Goal: Task Accomplishment & Management: Use online tool/utility

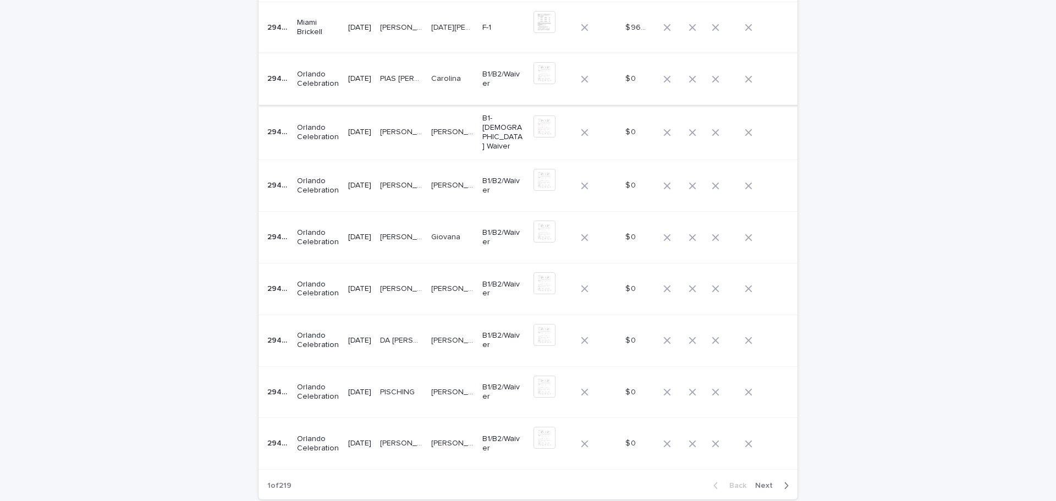
scroll to position [255, 0]
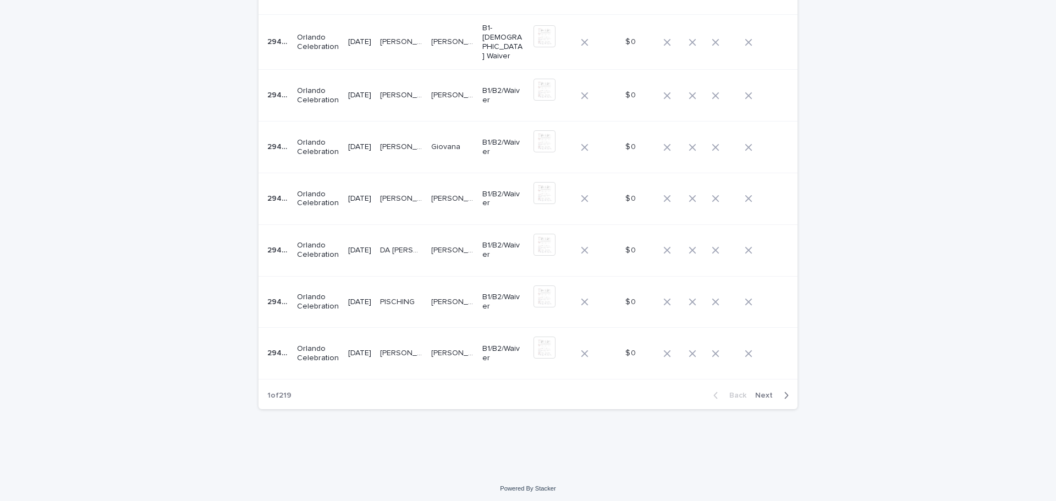
click at [762, 392] on span "Next" at bounding box center [767, 396] width 24 height 8
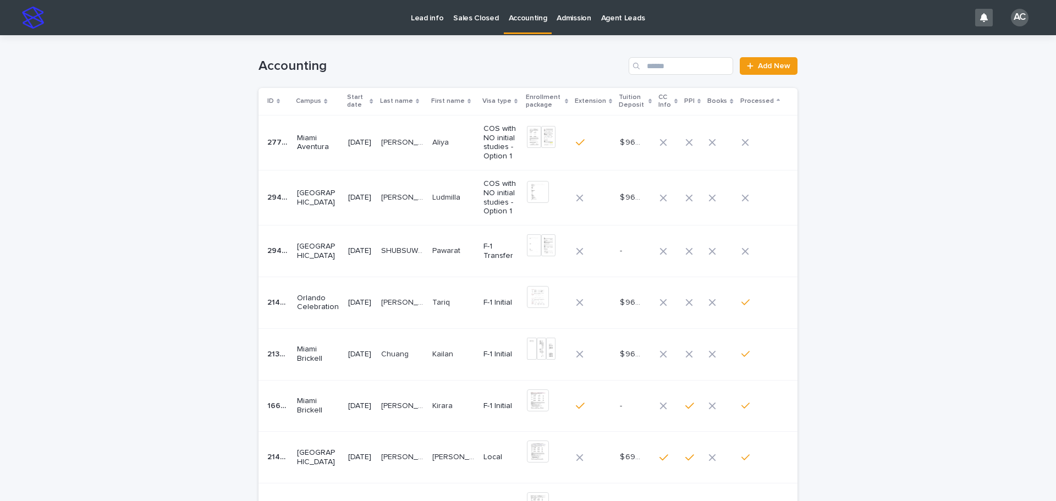
click at [368, 136] on div "[DATE]" at bounding box center [360, 142] width 24 height 12
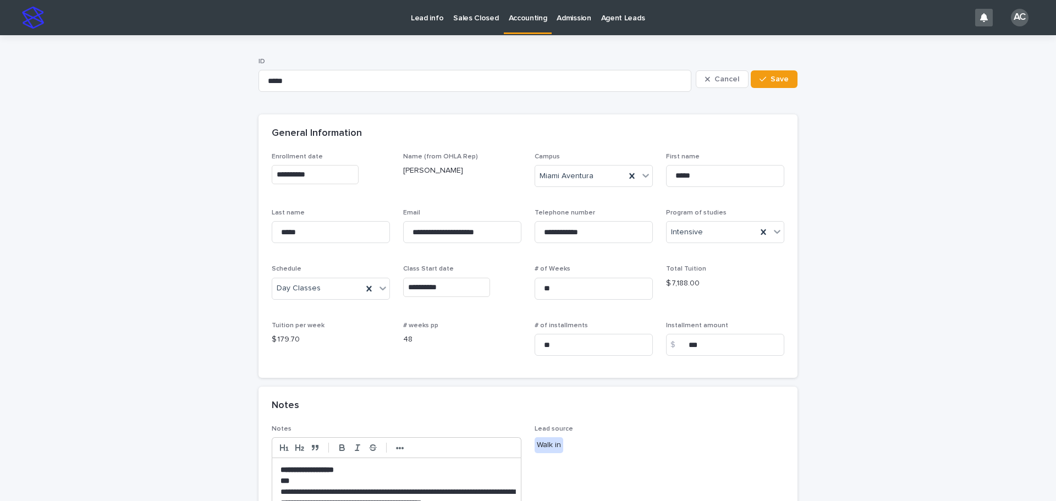
click at [525, 14] on p "Accounting" at bounding box center [528, 11] width 38 height 23
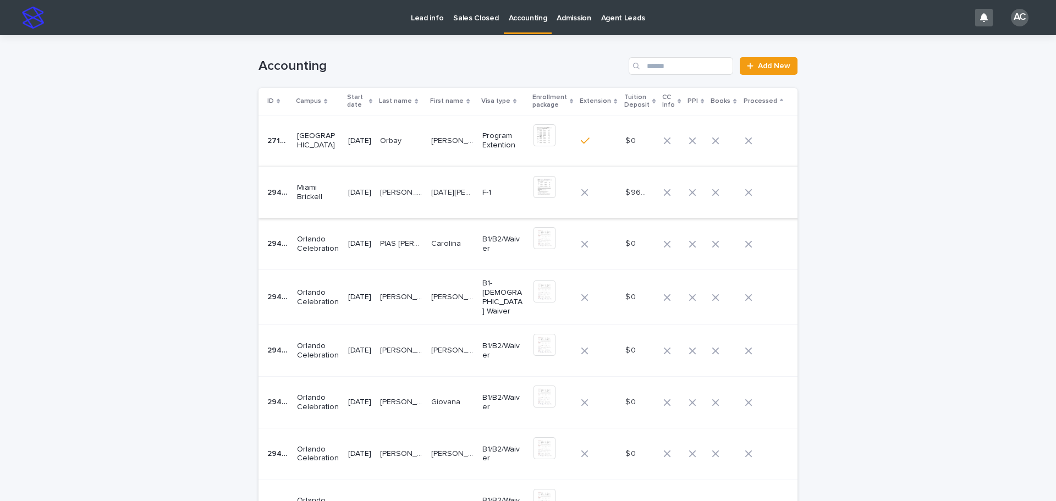
scroll to position [220, 0]
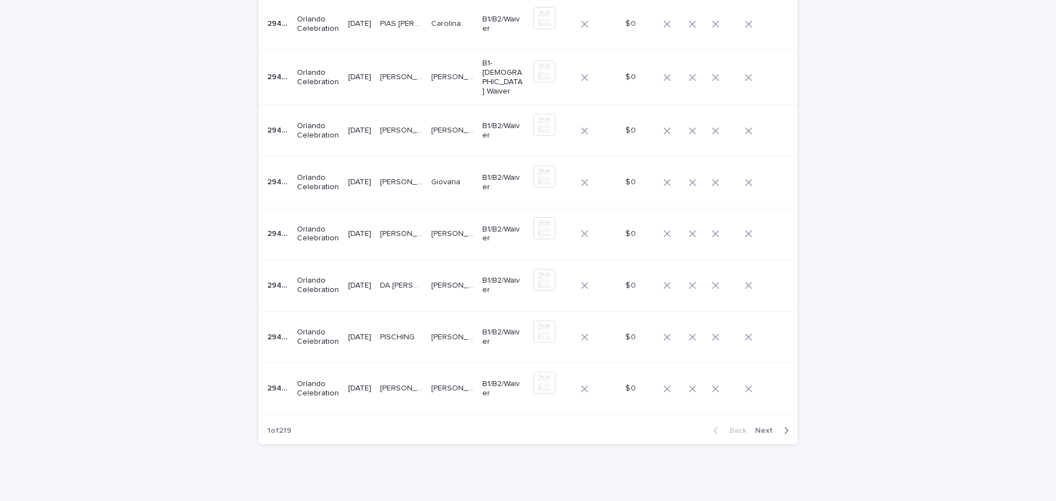
click at [772, 427] on span "Next" at bounding box center [767, 431] width 24 height 8
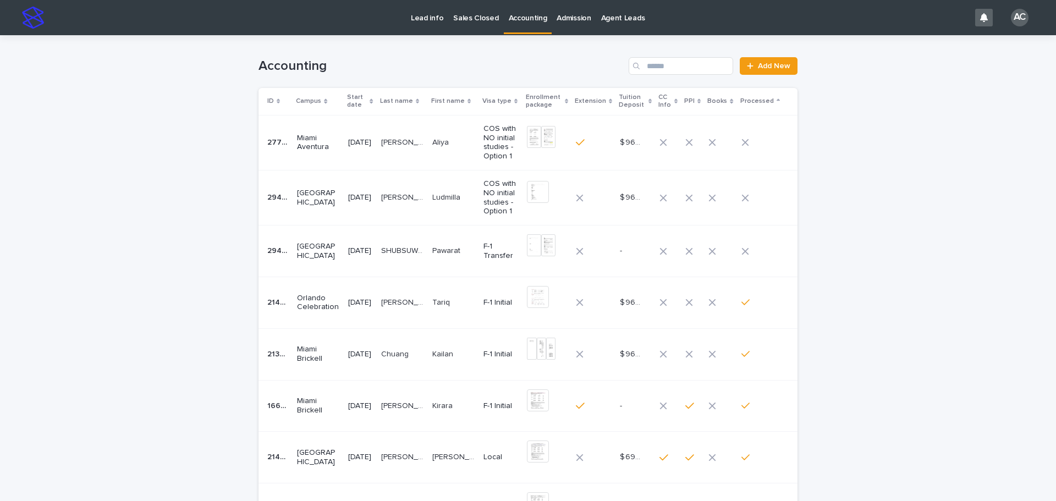
click at [372, 144] on p "[DATE]" at bounding box center [360, 142] width 24 height 9
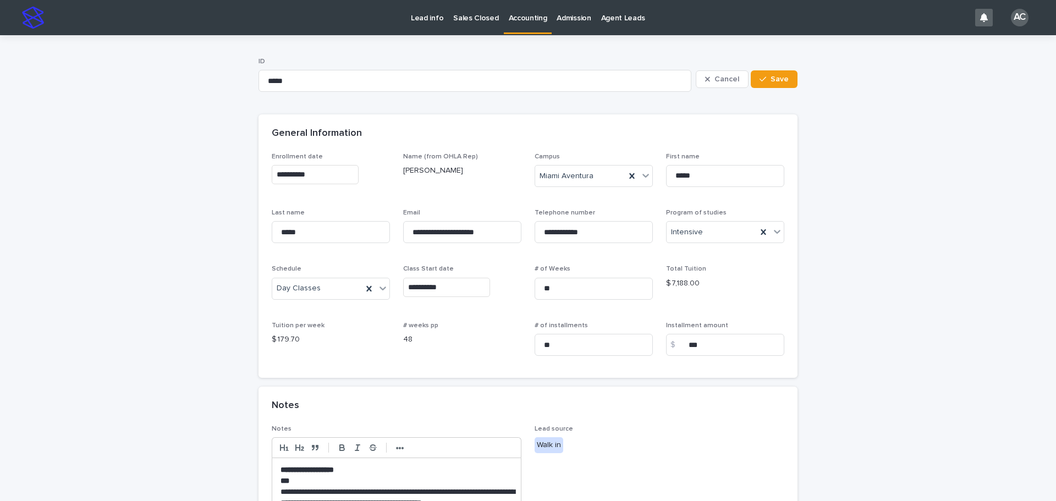
click at [526, 16] on p "Accounting" at bounding box center [528, 11] width 38 height 23
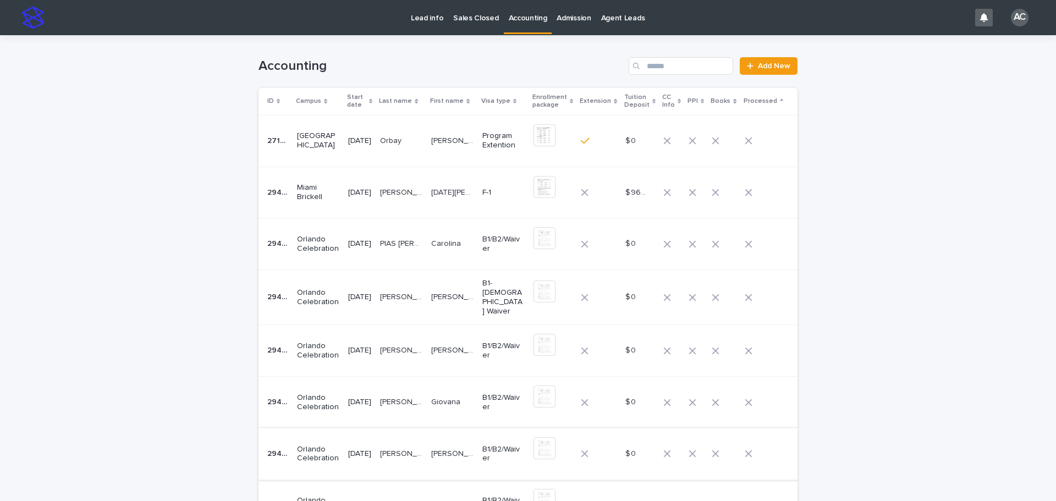
scroll to position [255, 0]
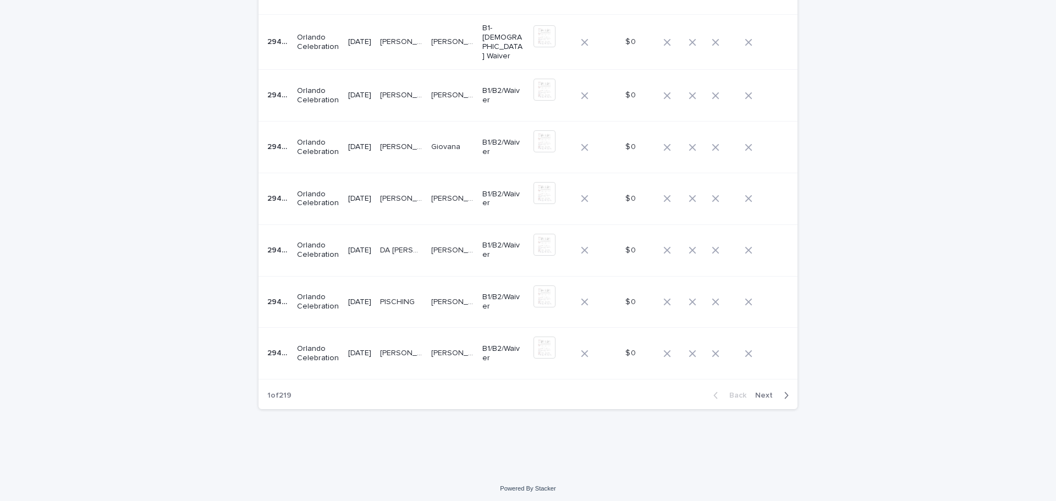
click at [767, 392] on span "Next" at bounding box center [767, 396] width 24 height 8
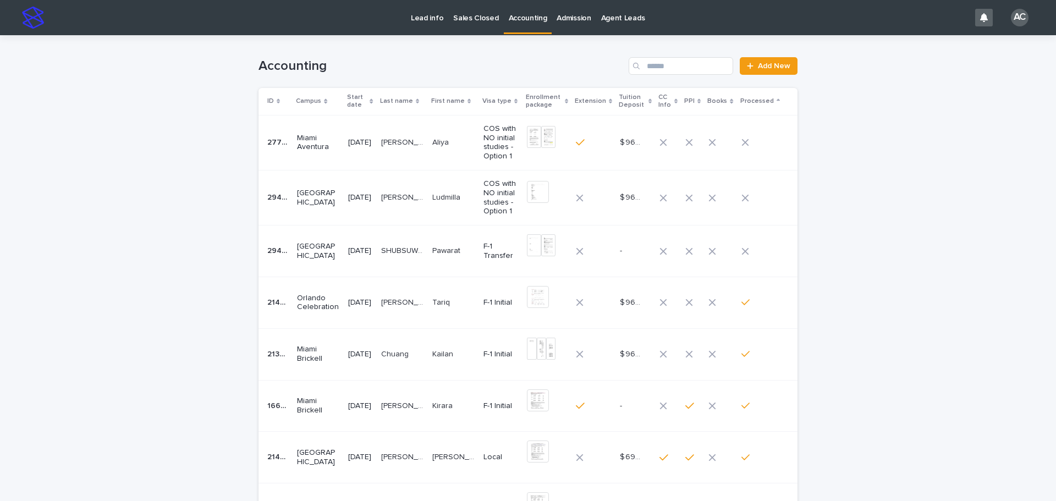
click at [364, 146] on p "[DATE]" at bounding box center [360, 142] width 24 height 9
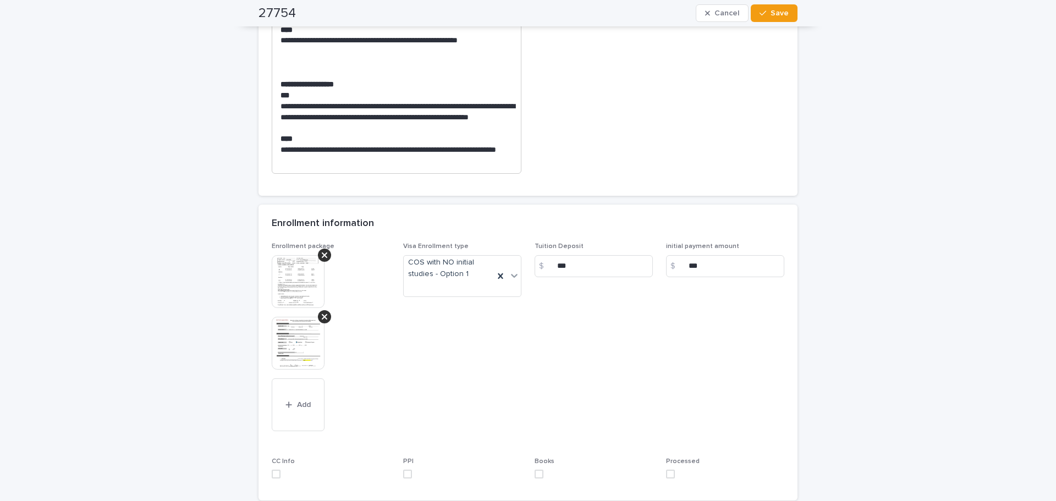
scroll to position [590, 0]
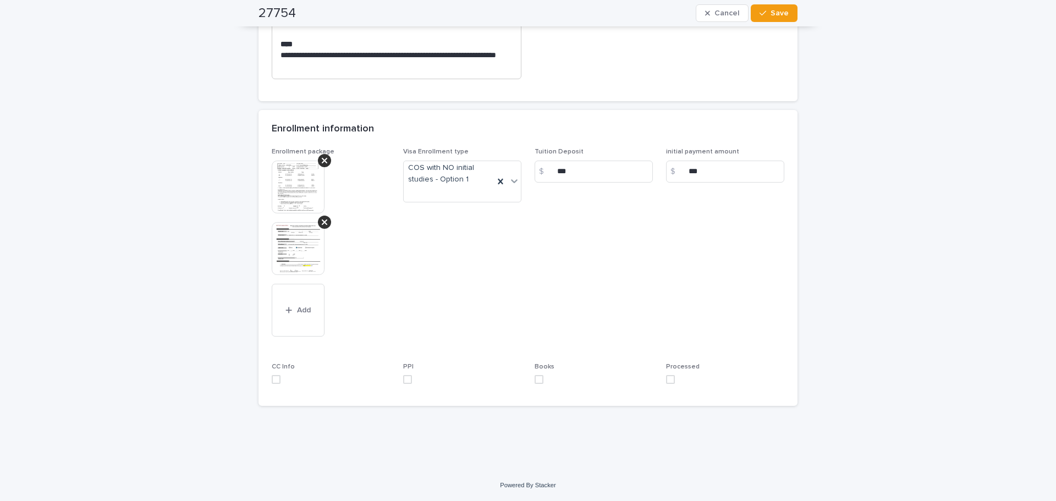
click at [284, 241] on img at bounding box center [298, 248] width 53 height 53
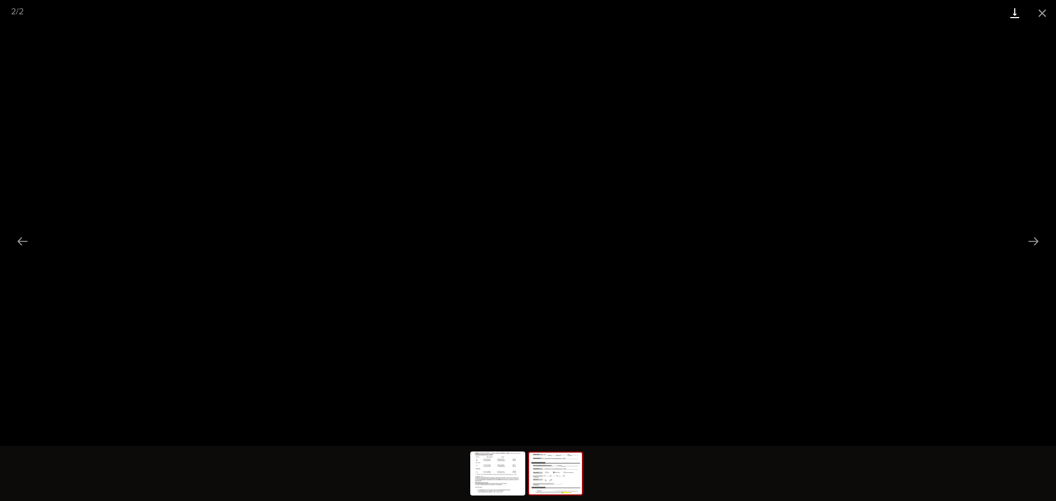
click at [1012, 9] on link "Download" at bounding box center [1014, 13] width 27 height 26
click at [1041, 15] on button "Close gallery" at bounding box center [1041, 13] width 27 height 26
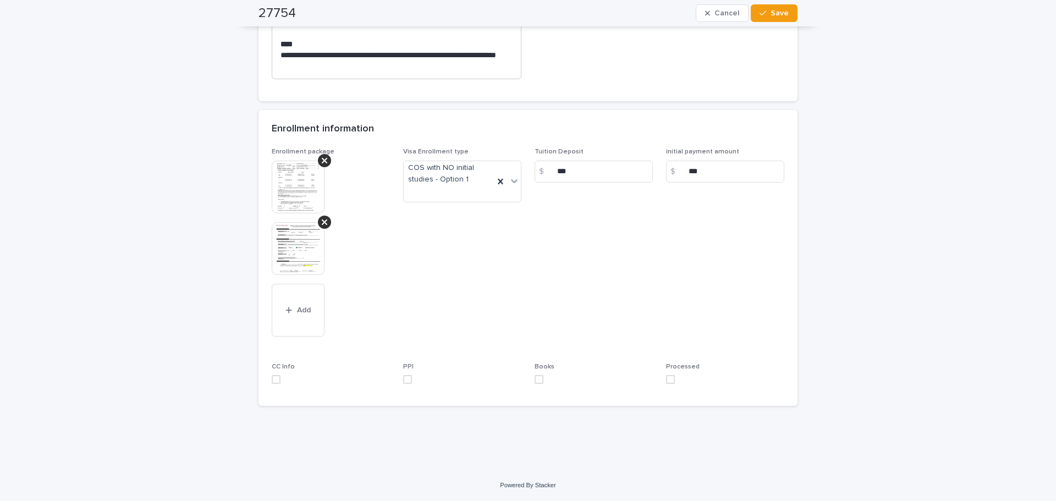
click at [296, 195] on img at bounding box center [298, 187] width 53 height 53
click at [299, 185] on body "**********" at bounding box center [528, 250] width 1056 height 501
click at [292, 175] on img at bounding box center [298, 187] width 53 height 53
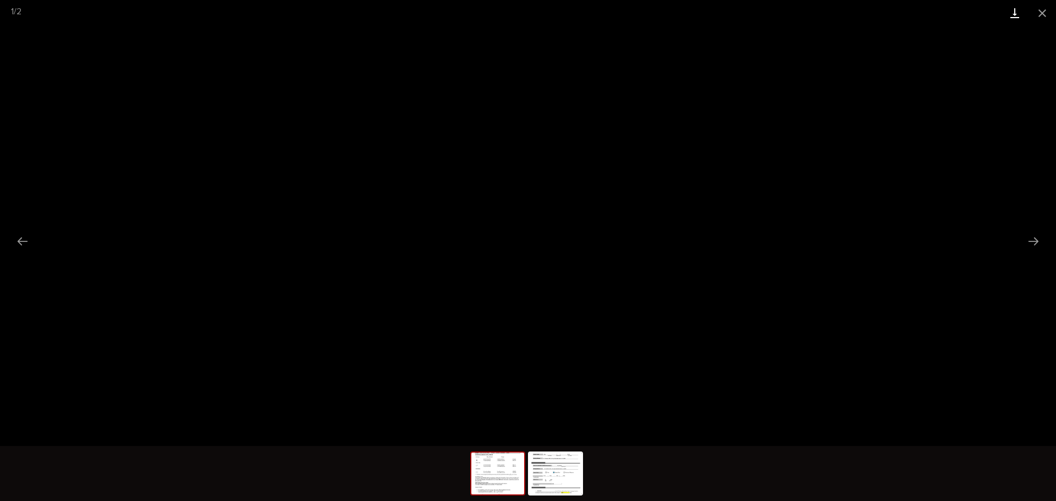
click at [1017, 7] on link "Download" at bounding box center [1014, 13] width 27 height 26
click at [1046, 13] on button "Close gallery" at bounding box center [1041, 13] width 27 height 26
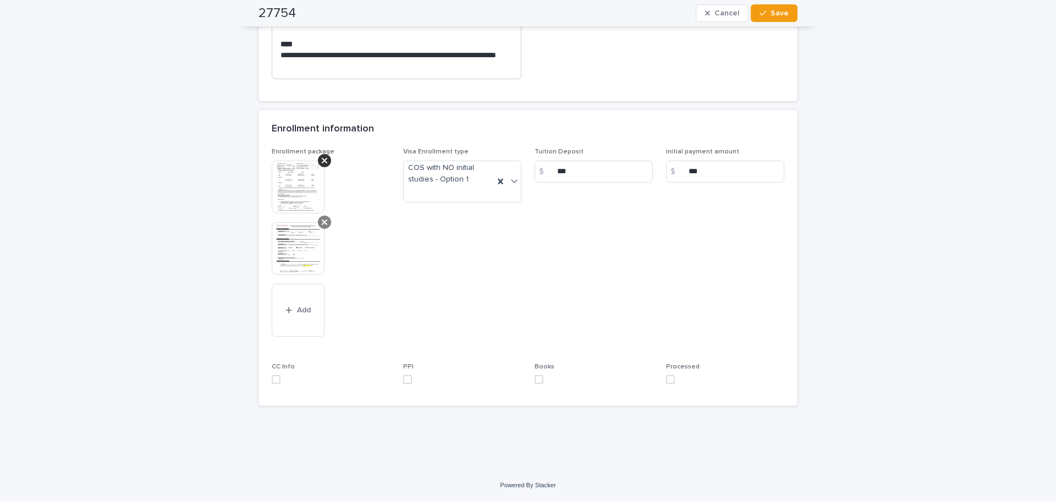
click at [318, 225] on div at bounding box center [324, 222] width 13 height 13
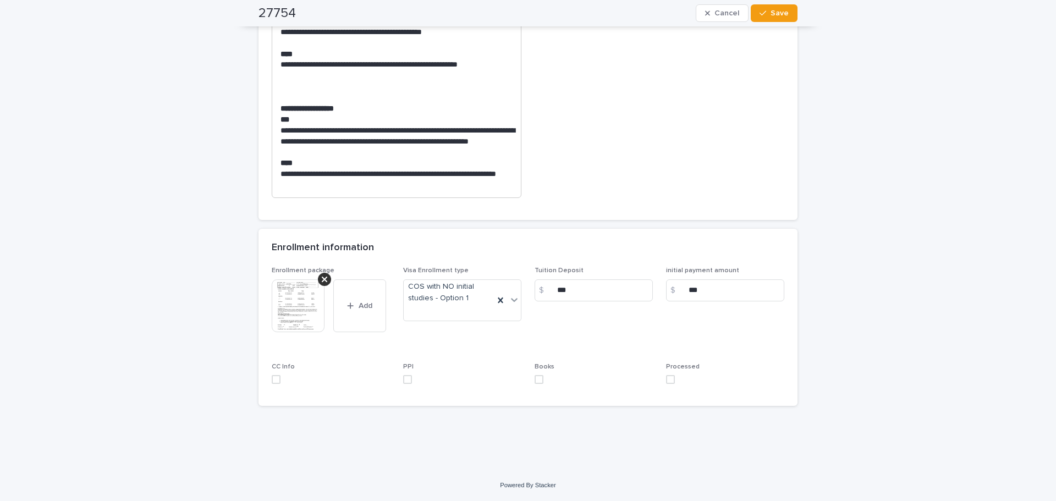
scroll to position [471, 0]
click at [274, 384] on span at bounding box center [276, 379] width 9 height 9
drag, startPoint x: 394, startPoint y: 377, endPoint x: 403, endPoint y: 377, distance: 8.8
click at [395, 377] on div "Enrollment package This file cannot be opened Download File Add Visa Enrollment…" at bounding box center [528, 330] width 513 height 126
click at [413, 377] on label at bounding box center [462, 379] width 118 height 9
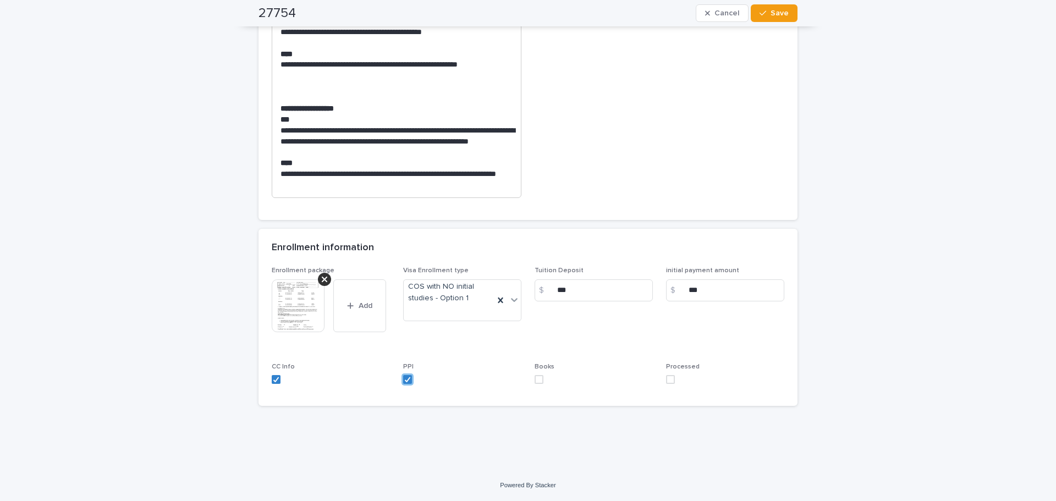
click at [541, 378] on label at bounding box center [594, 379] width 118 height 9
click at [669, 379] on span at bounding box center [670, 379] width 9 height 9
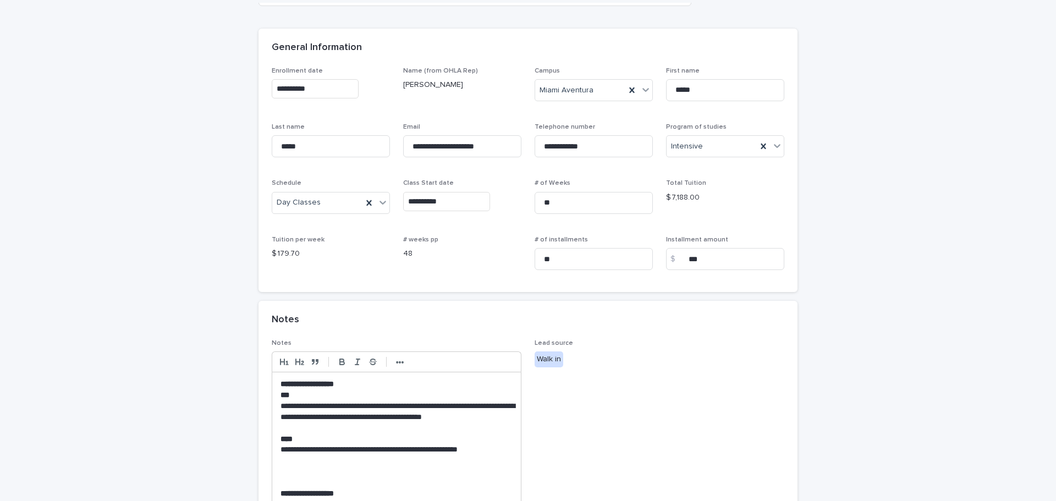
scroll to position [0, 0]
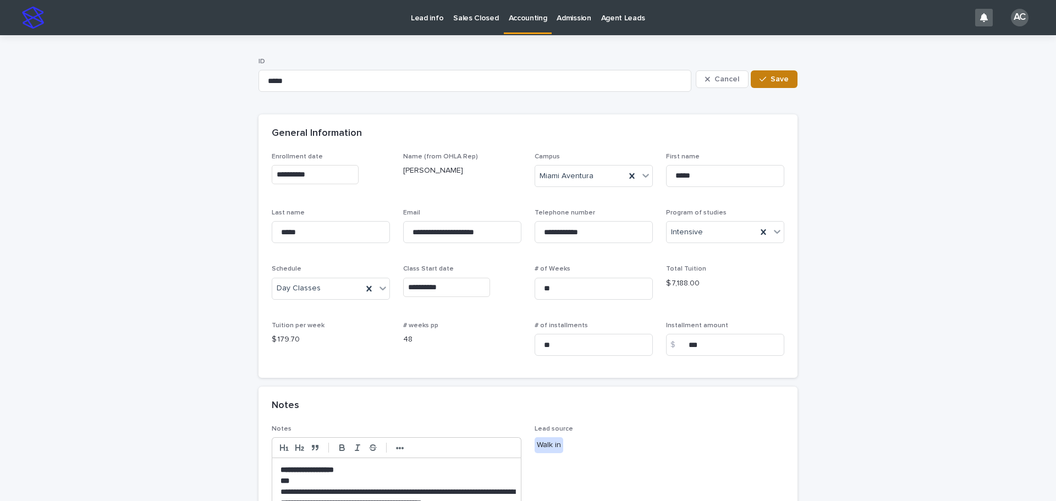
click at [760, 82] on icon "button" at bounding box center [763, 79] width 7 height 8
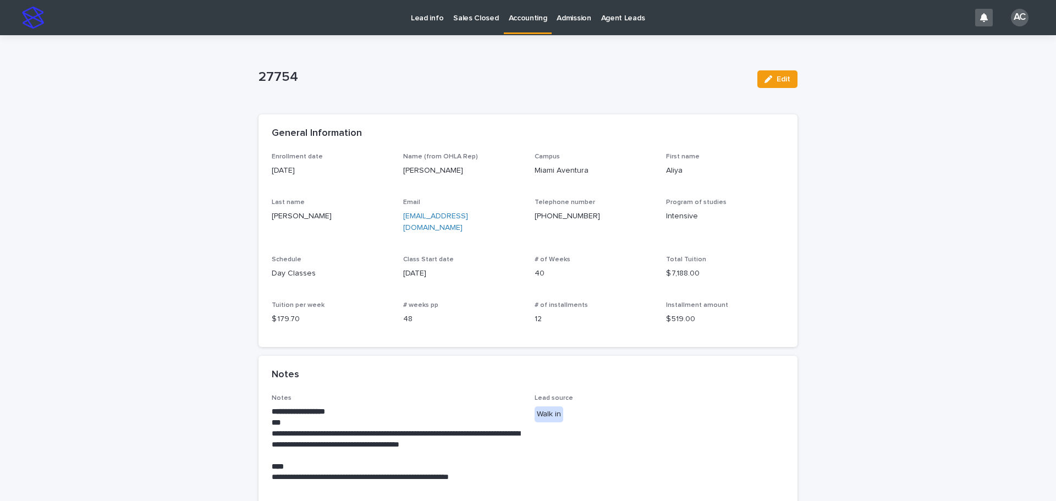
click at [528, 14] on p "Accounting" at bounding box center [528, 11] width 38 height 23
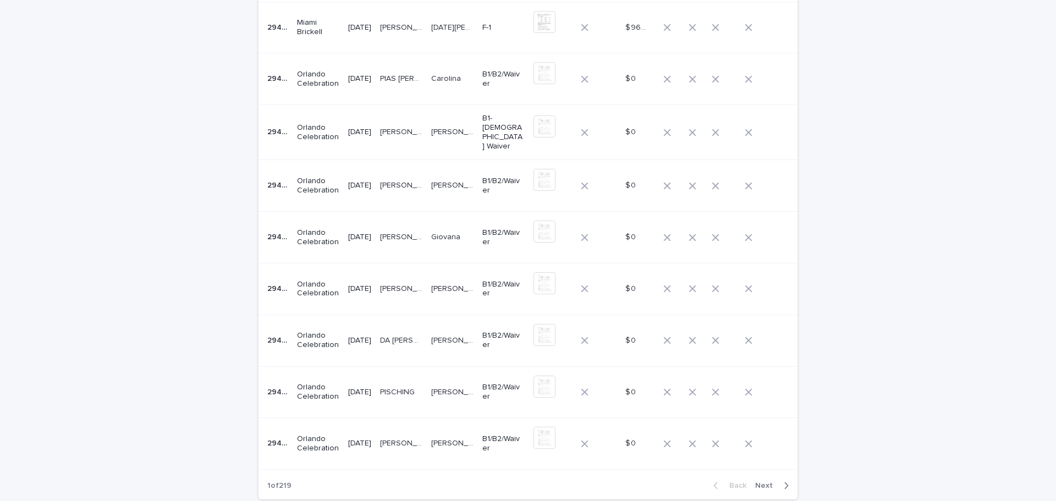
scroll to position [255, 0]
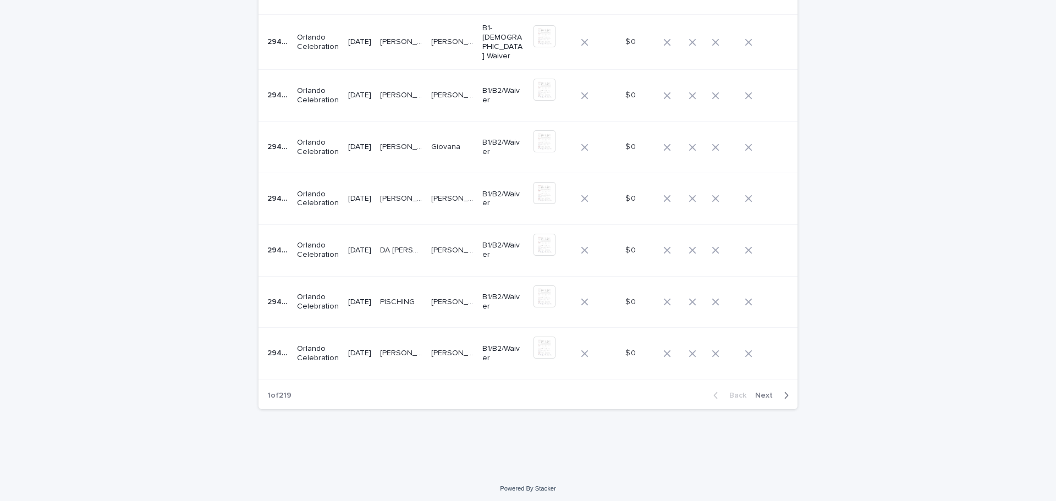
click at [762, 392] on span "Next" at bounding box center [767, 396] width 24 height 8
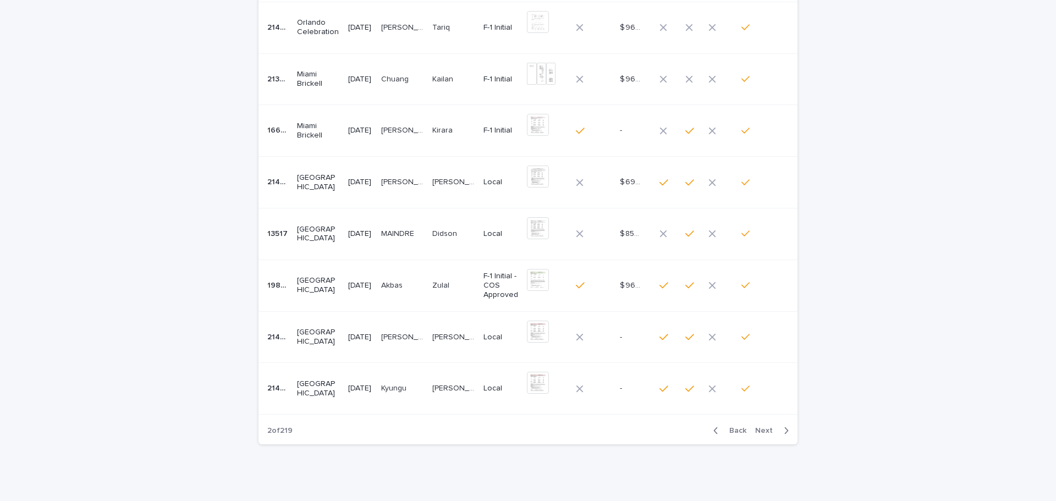
click at [739, 426] on button "Back" at bounding box center [728, 431] width 46 height 10
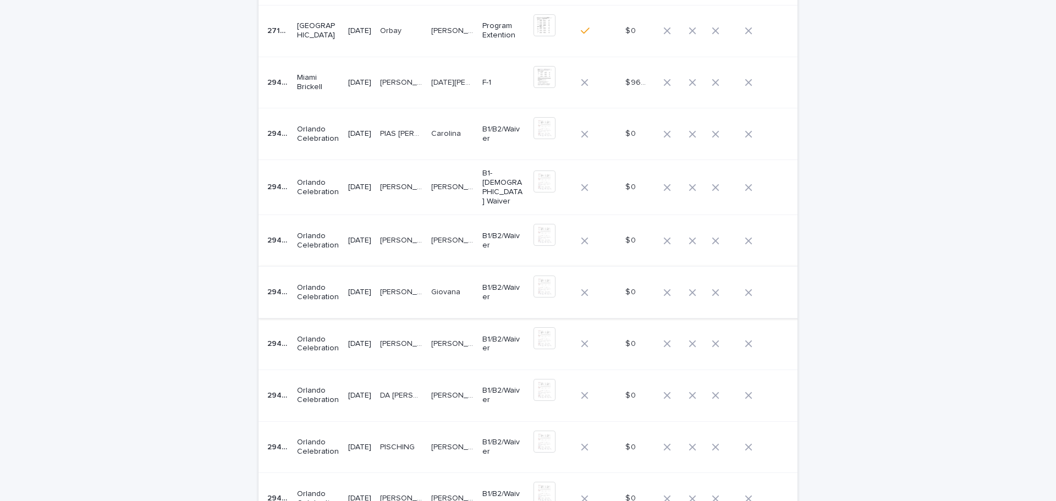
scroll to position [220, 0]
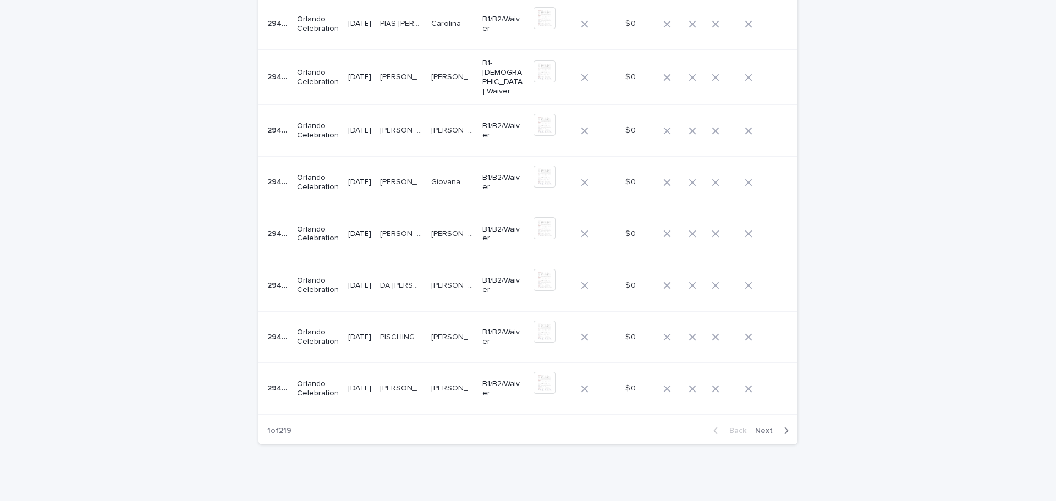
click at [344, 396] on td "[DATE]" at bounding box center [360, 389] width 32 height 52
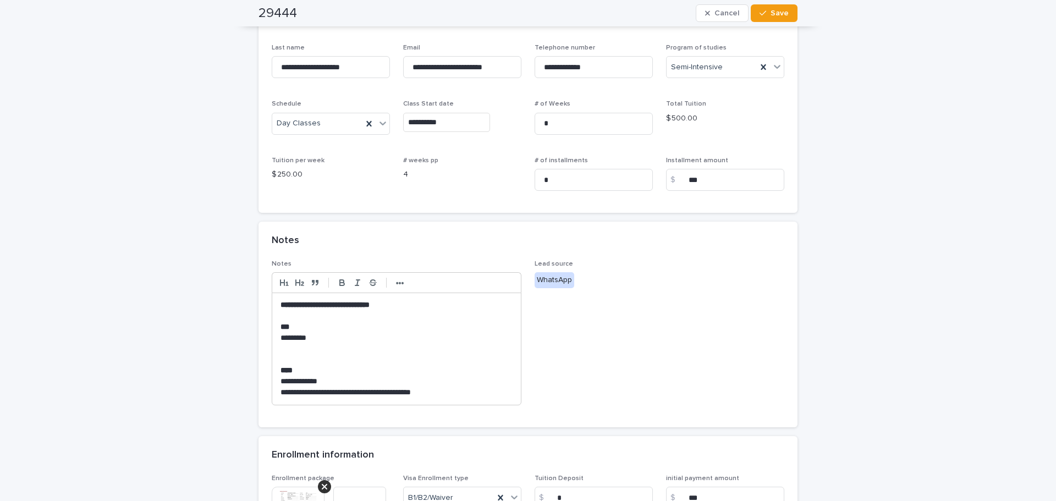
scroll to position [372, 0]
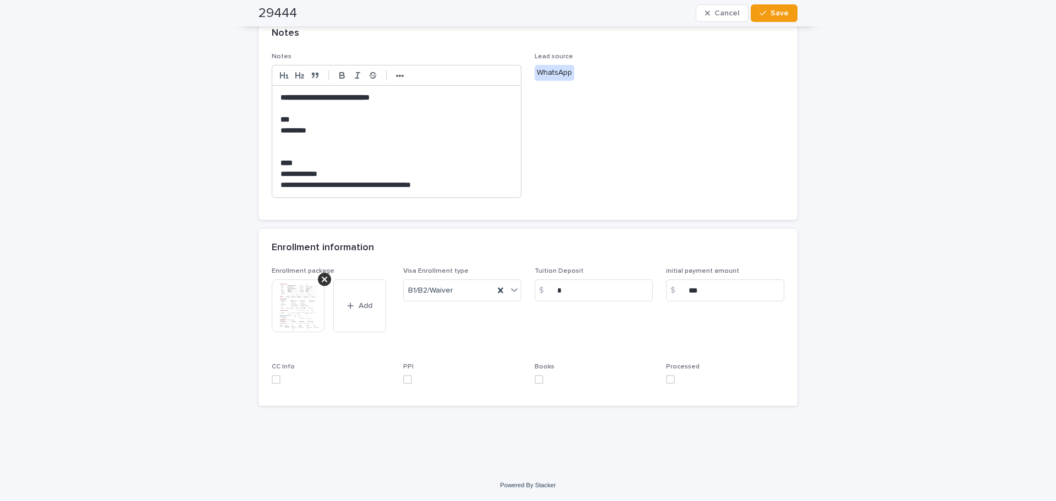
click at [304, 317] on img at bounding box center [298, 305] width 53 height 53
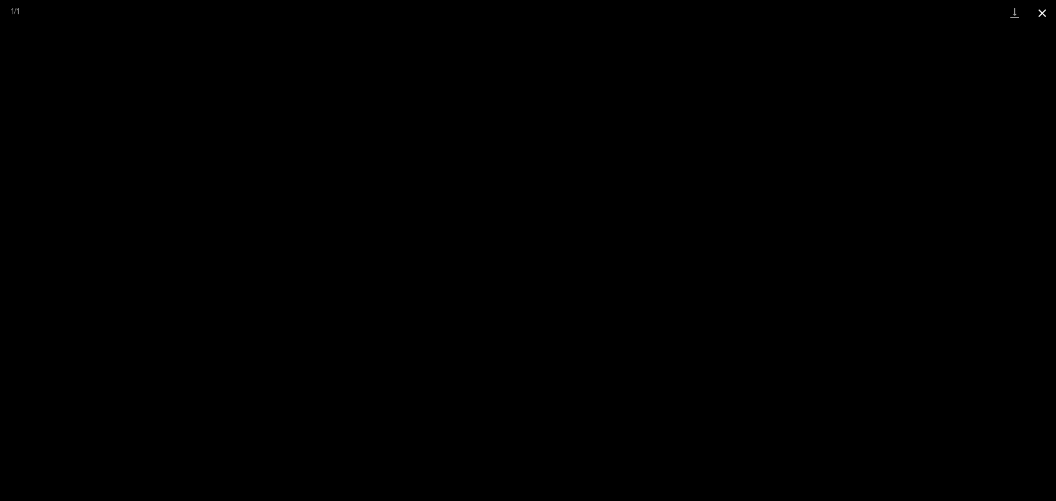
click at [1032, 12] on button "Close gallery" at bounding box center [1041, 13] width 27 height 26
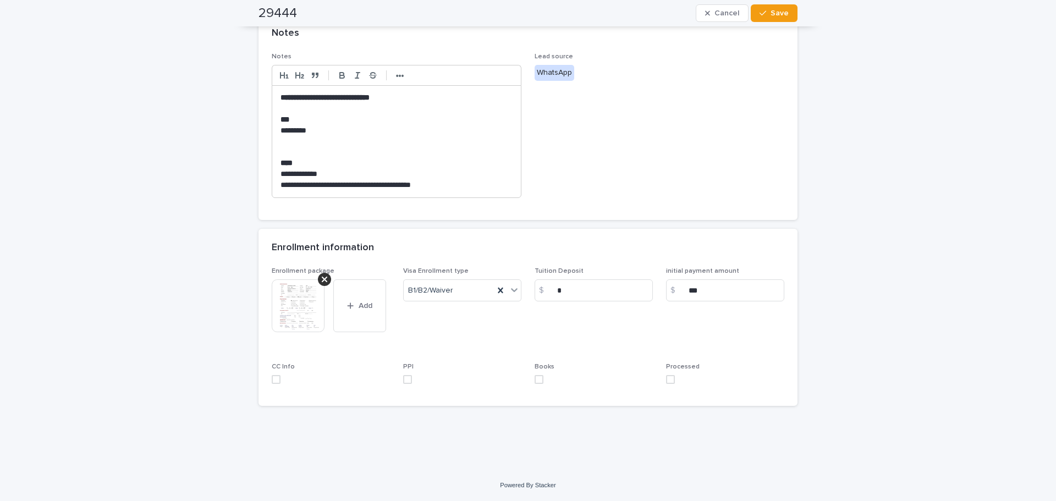
click at [666, 381] on span at bounding box center [670, 379] width 9 height 9
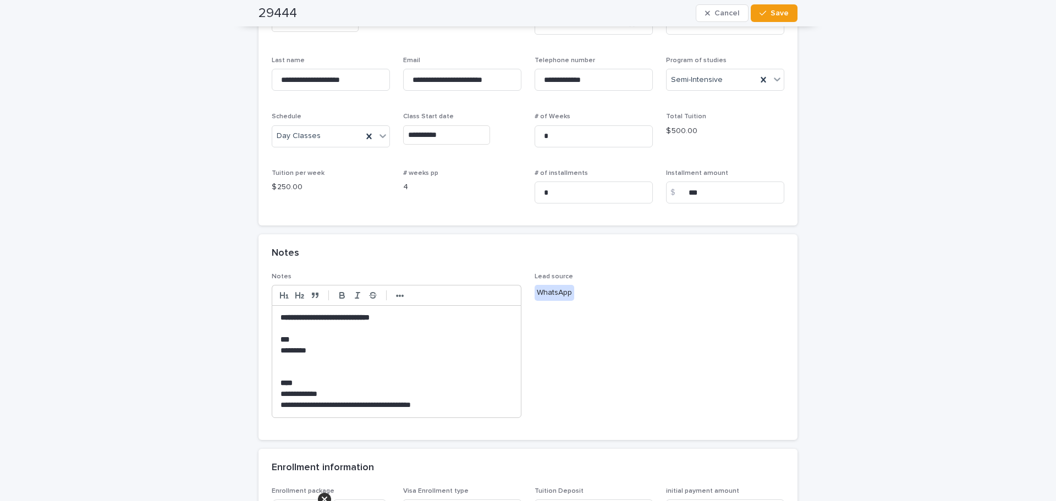
scroll to position [0, 0]
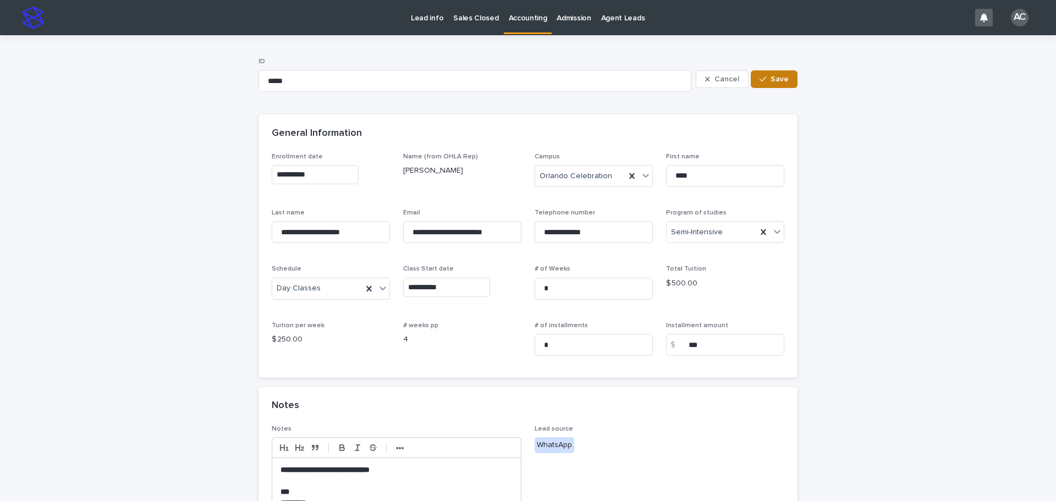
click at [780, 81] on span "Save" at bounding box center [780, 79] width 18 height 8
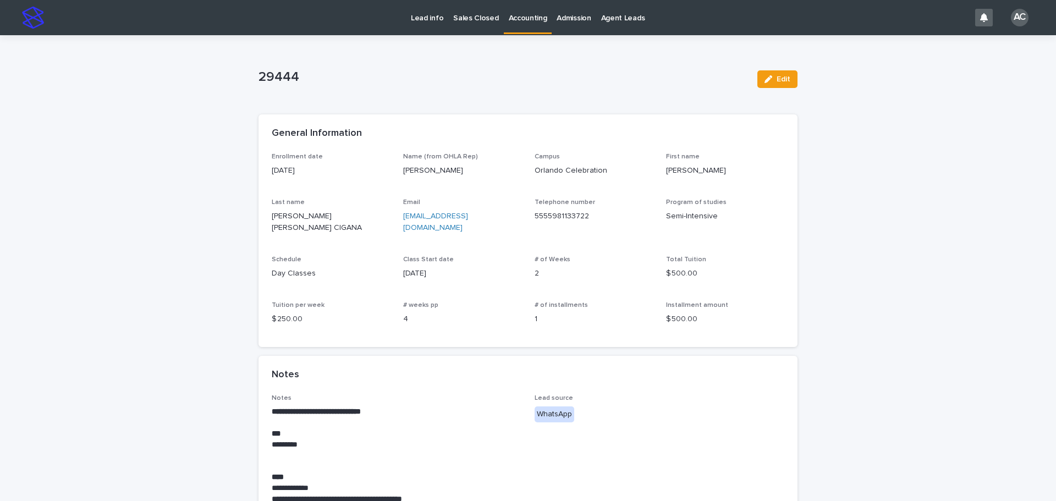
click at [527, 19] on p "Accounting" at bounding box center [528, 11] width 38 height 23
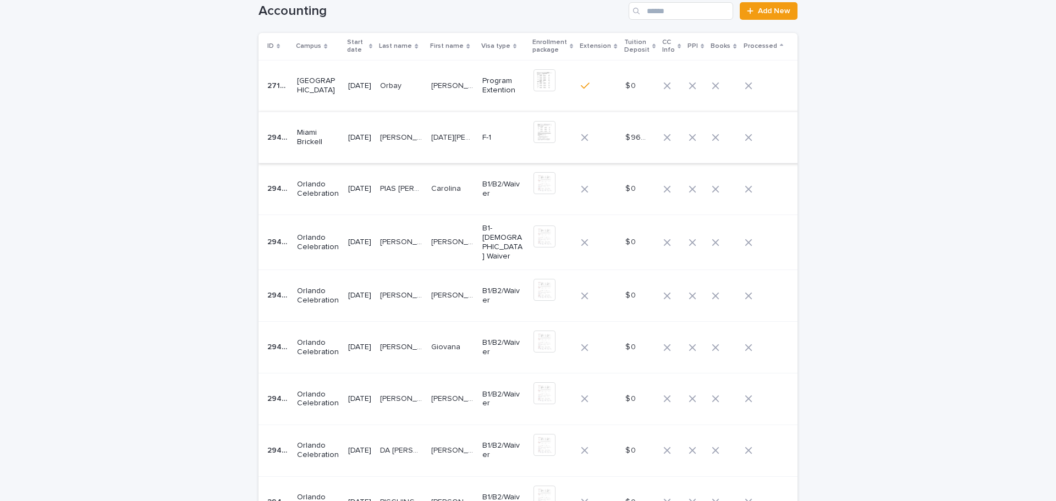
scroll to position [258, 0]
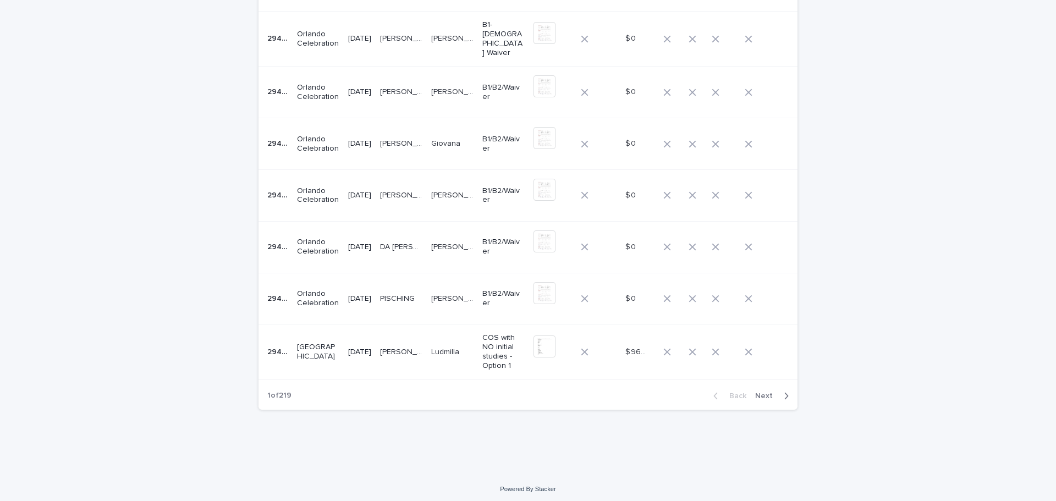
click at [449, 299] on p "[PERSON_NAME]" at bounding box center [453, 298] width 45 height 12
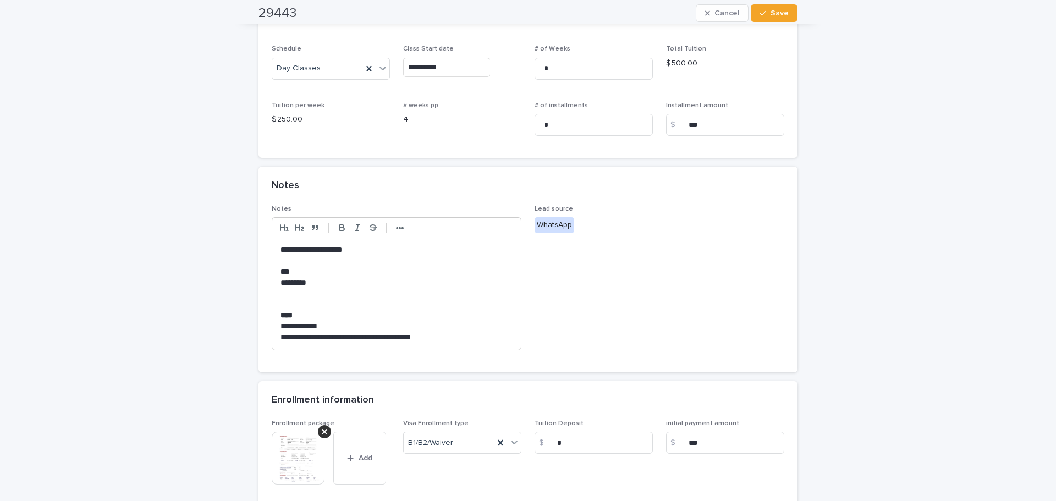
scroll to position [372, 0]
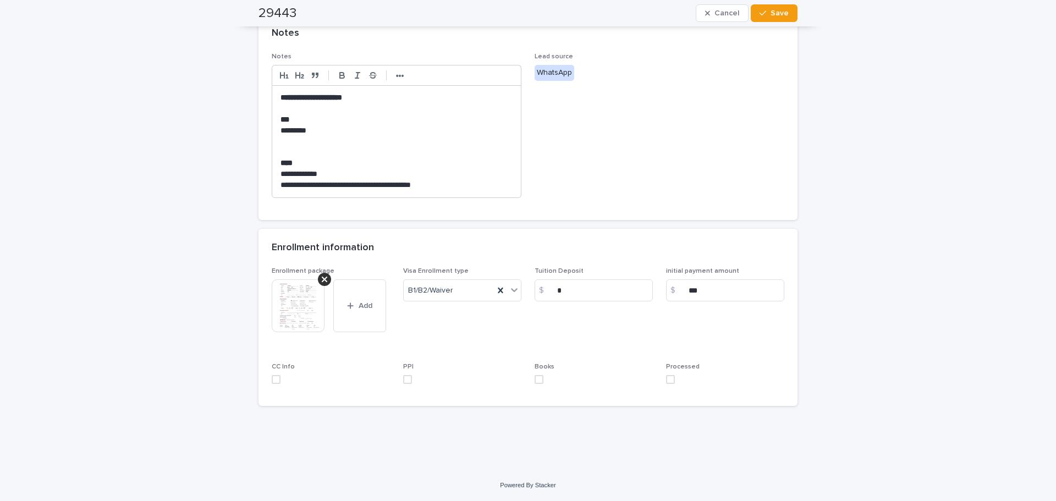
click at [310, 309] on img at bounding box center [298, 305] width 53 height 53
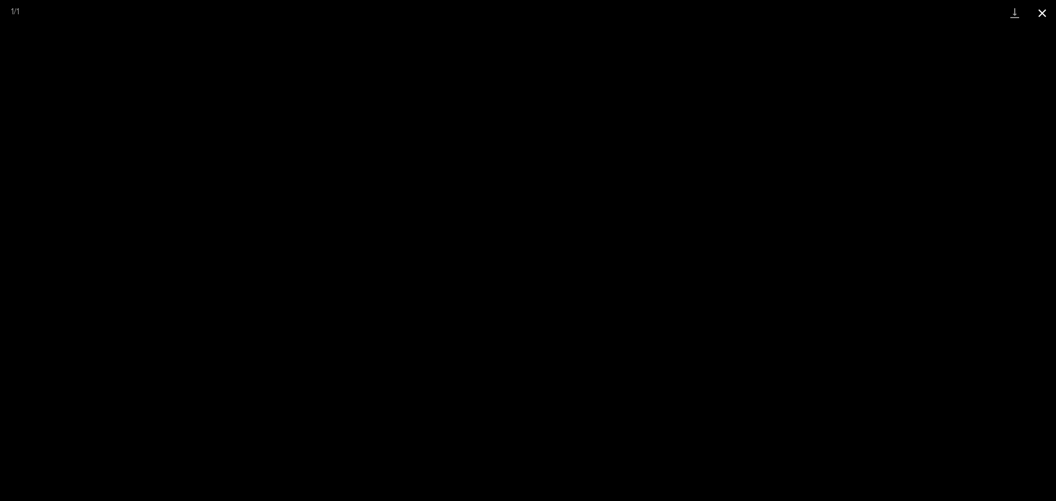
click at [1039, 16] on button "Close gallery" at bounding box center [1041, 13] width 27 height 26
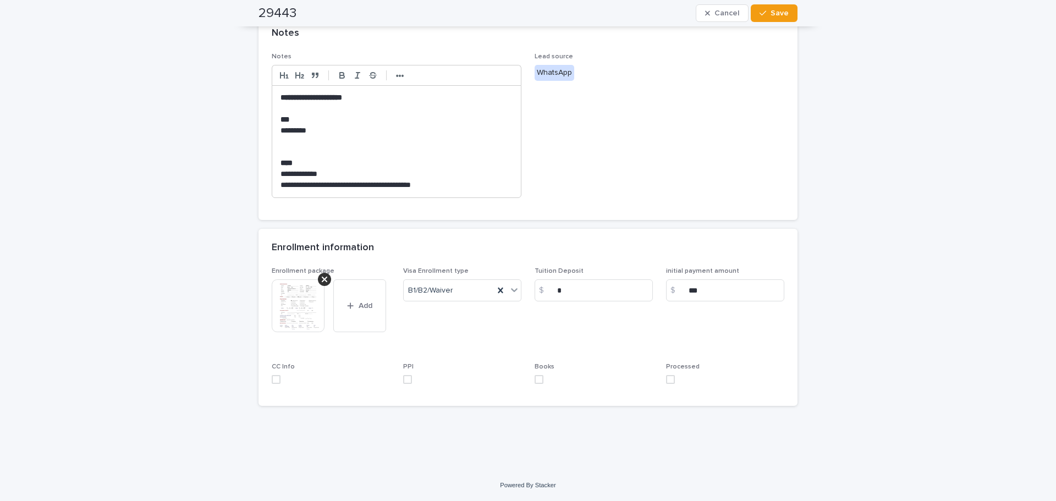
drag, startPoint x: 660, startPoint y: 385, endPoint x: 668, endPoint y: 381, distance: 9.1
click at [660, 385] on div "Enrollment package This file cannot be opened Download File Add Visa Enrollment…" at bounding box center [528, 330] width 513 height 126
click at [672, 379] on label at bounding box center [725, 379] width 118 height 9
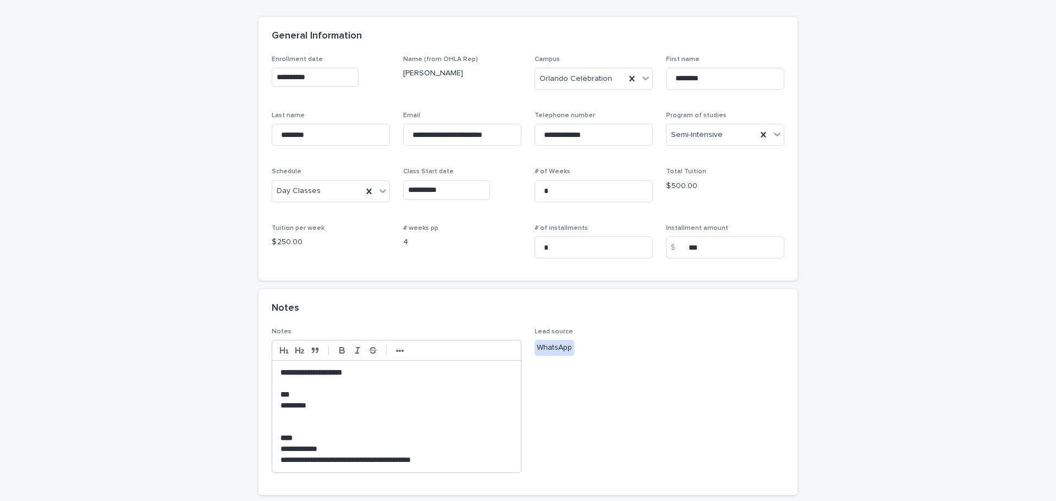
scroll to position [0, 0]
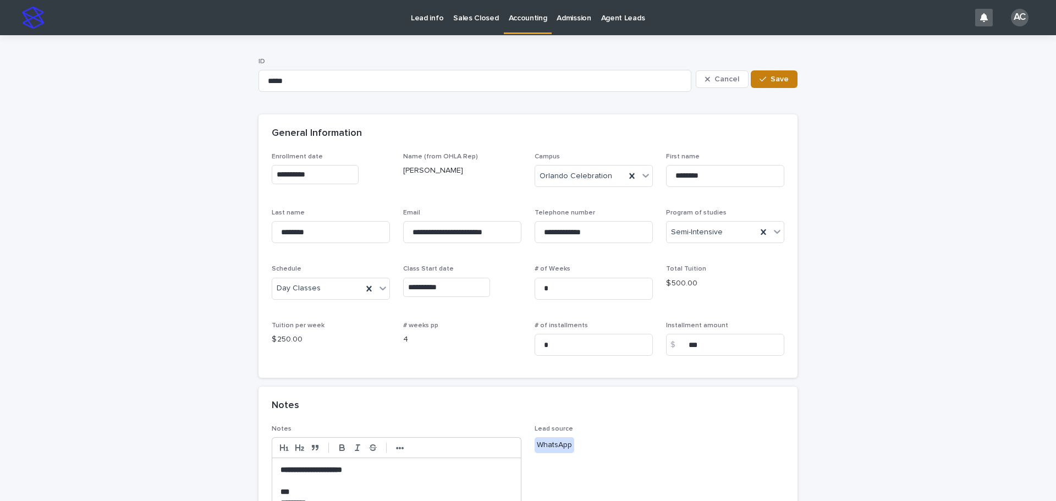
click at [760, 76] on icon "button" at bounding box center [763, 79] width 7 height 8
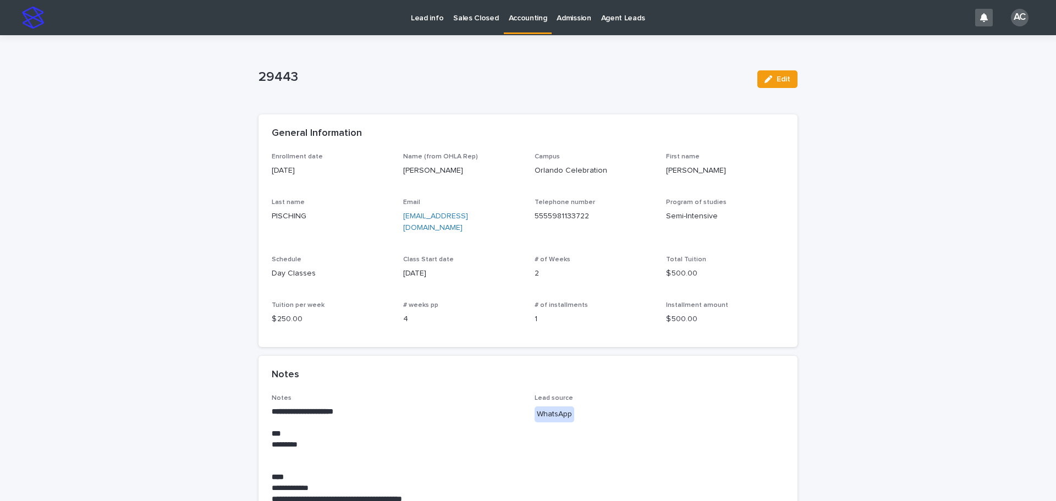
click at [520, 28] on link "Accounting" at bounding box center [528, 16] width 48 height 32
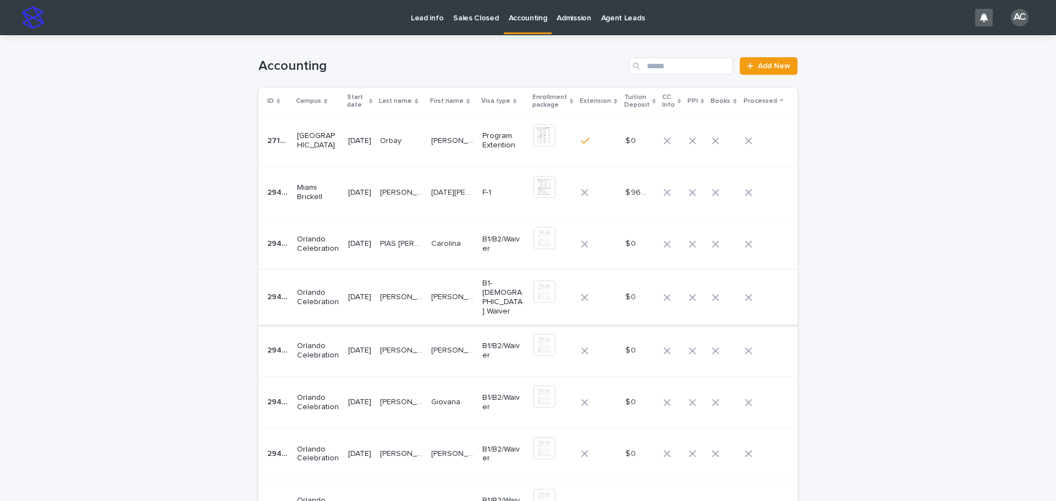
scroll to position [258, 0]
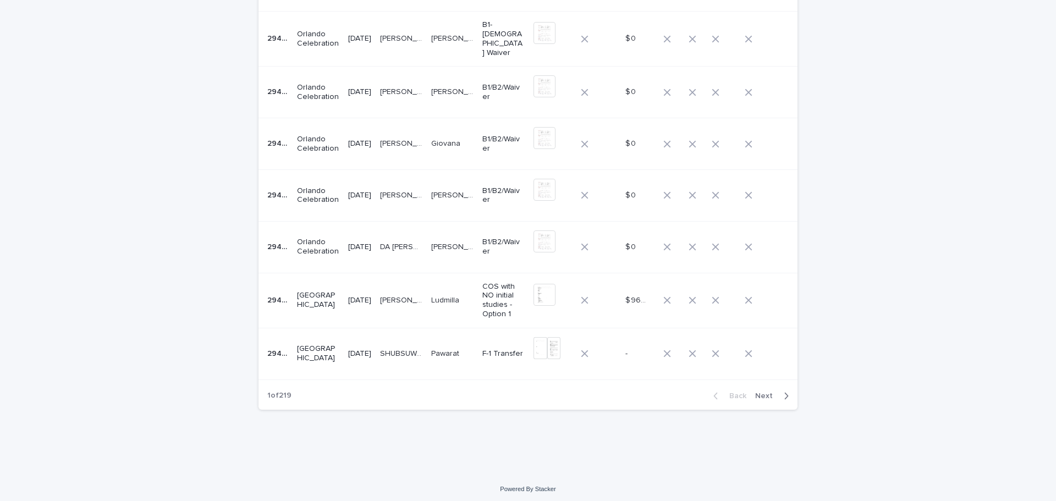
click at [417, 228] on td "DA [PERSON_NAME] DA [PERSON_NAME]" at bounding box center [401, 247] width 51 height 52
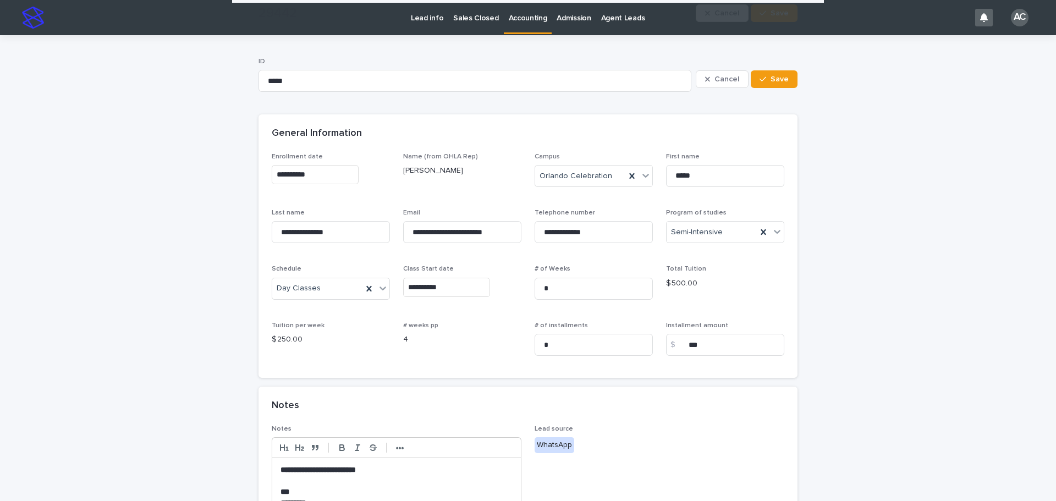
scroll to position [275, 0]
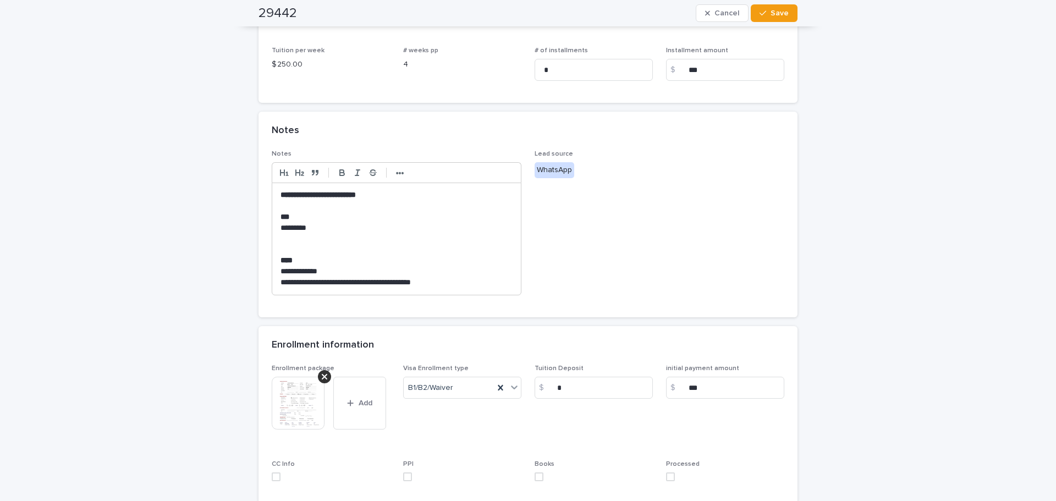
click at [293, 400] on img at bounding box center [298, 403] width 53 height 53
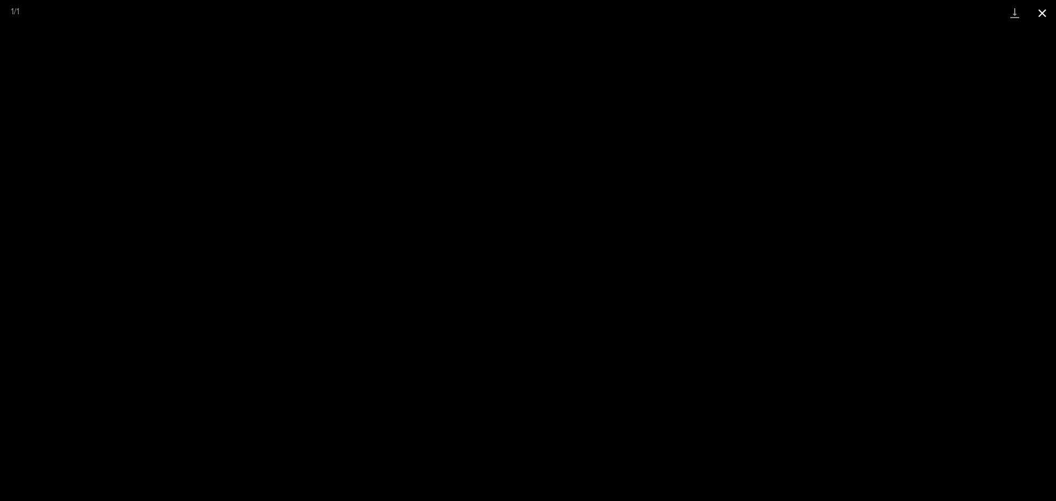
drag, startPoint x: 1041, startPoint y: 5, endPoint x: 1031, endPoint y: 19, distance: 17.3
click at [1041, 5] on button "Close gallery" at bounding box center [1041, 13] width 27 height 26
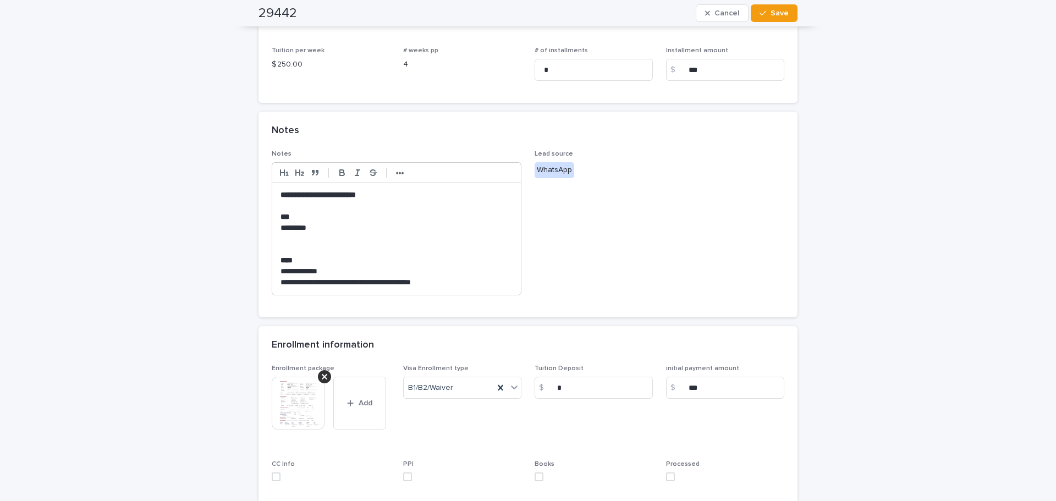
scroll to position [372, 0]
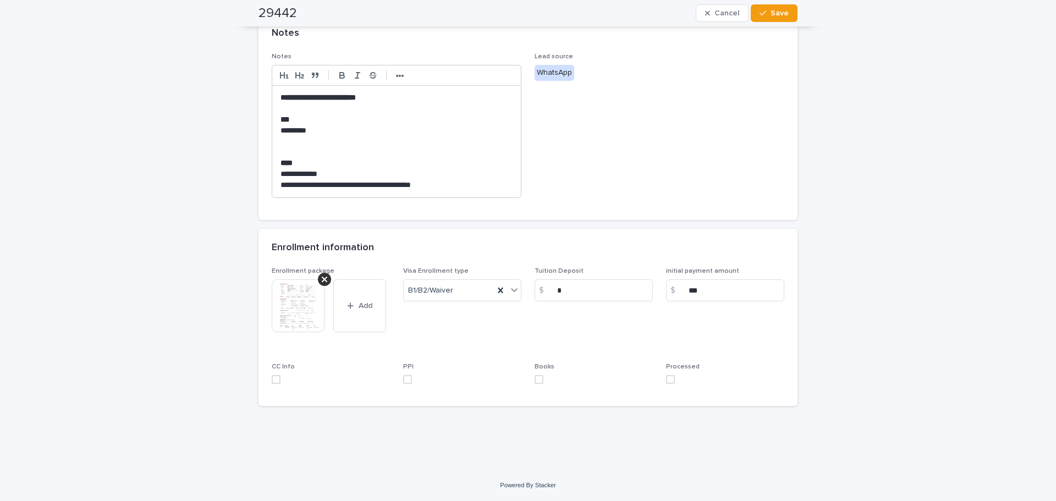
click at [667, 378] on span at bounding box center [670, 379] width 9 height 9
click at [764, 12] on div "button" at bounding box center [765, 13] width 11 height 8
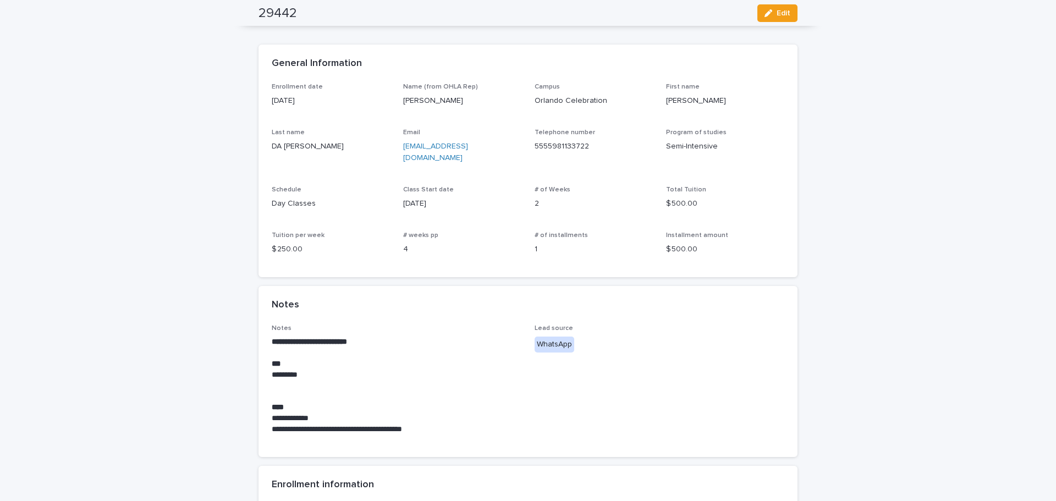
scroll to position [0, 0]
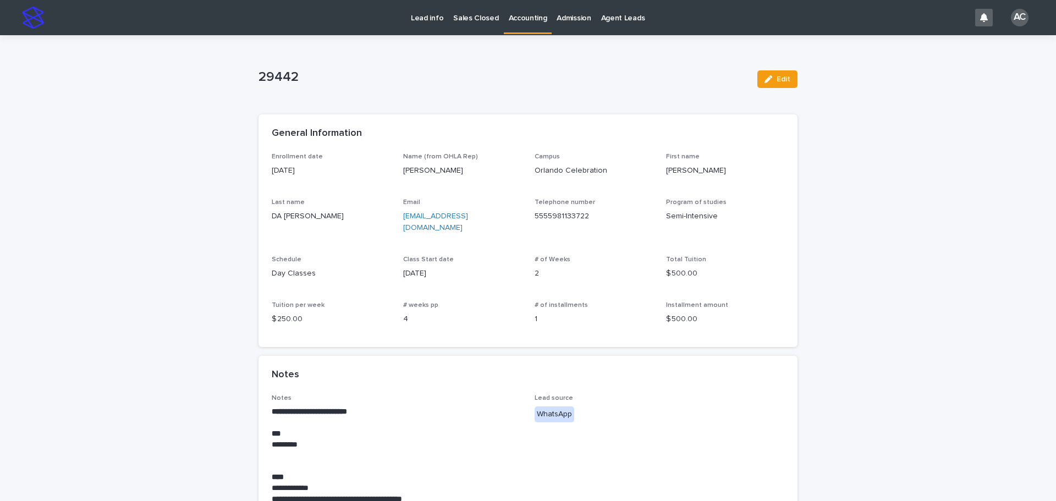
click at [514, 19] on p "Accounting" at bounding box center [528, 11] width 38 height 23
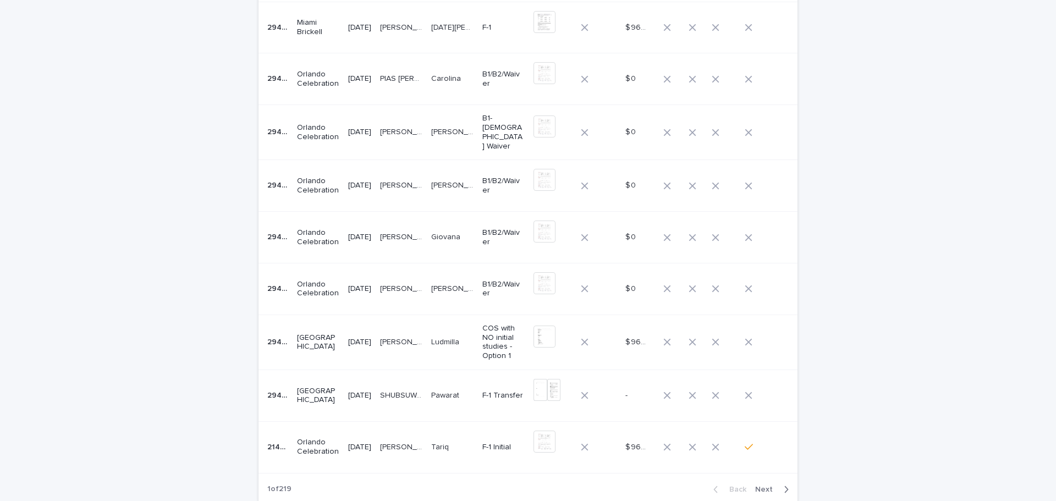
scroll to position [110, 0]
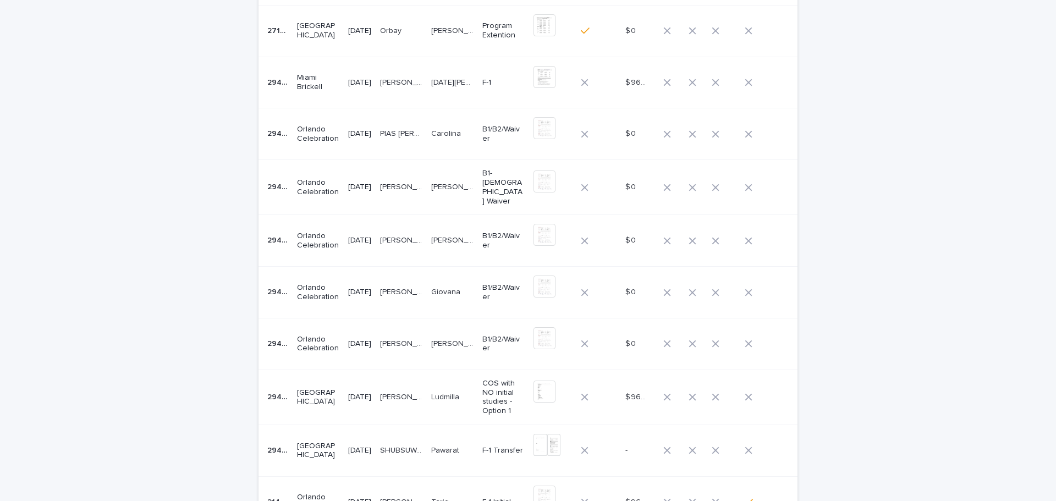
click at [530, 339] on td "+ 0 This file cannot be opened Download File" at bounding box center [552, 344] width 47 height 52
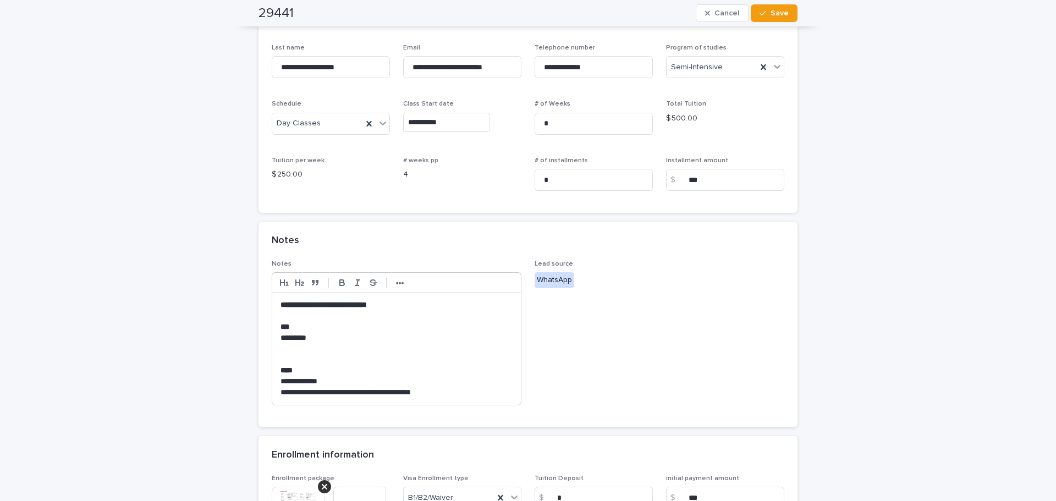
scroll to position [372, 0]
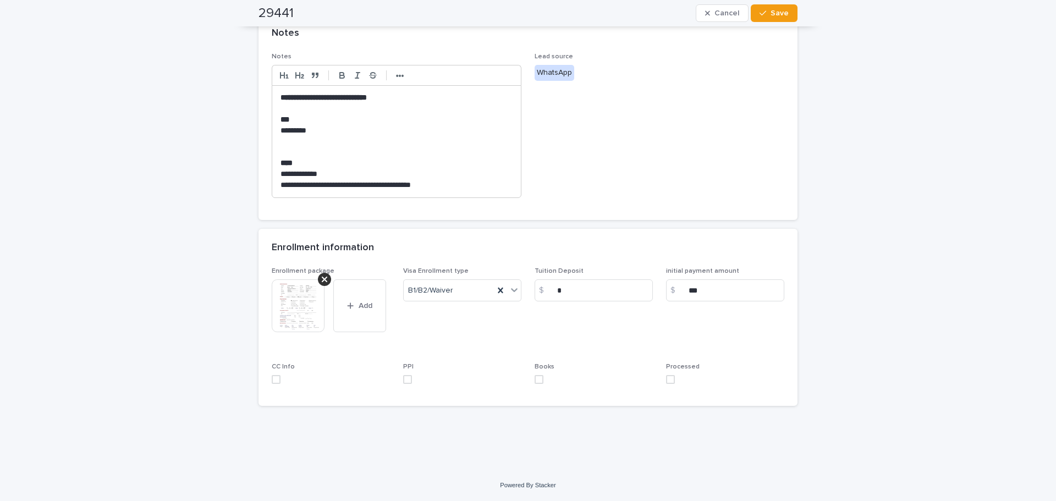
click at [294, 310] on img at bounding box center [298, 305] width 53 height 53
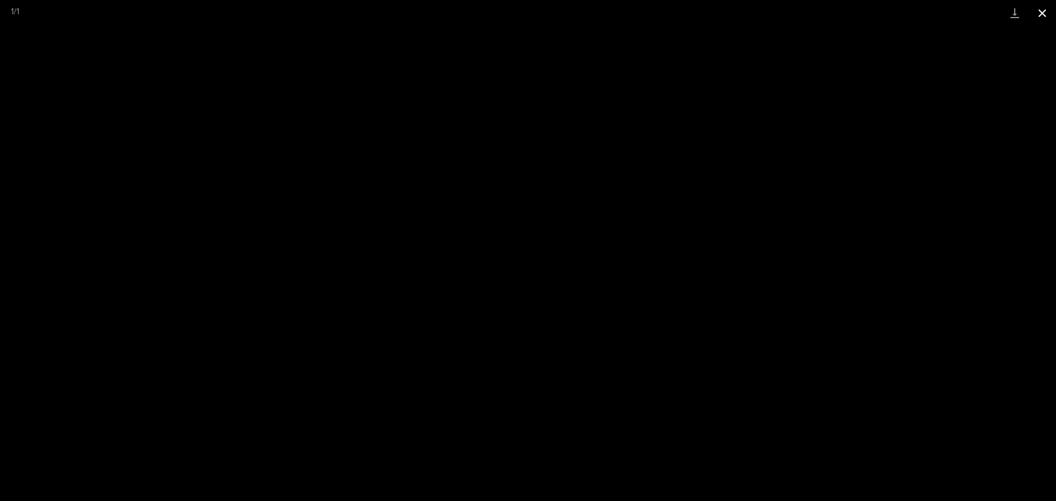
click at [1043, 16] on button "Close gallery" at bounding box center [1041, 13] width 27 height 26
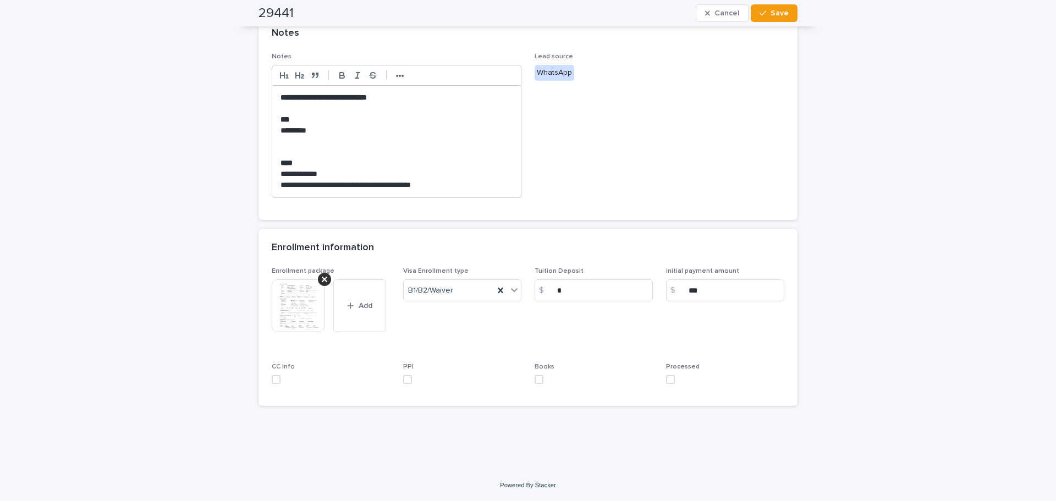
click at [672, 372] on div "Processed" at bounding box center [725, 378] width 118 height 30
click at [668, 377] on span at bounding box center [670, 379] width 9 height 9
click at [779, 9] on span "Save" at bounding box center [780, 13] width 18 height 8
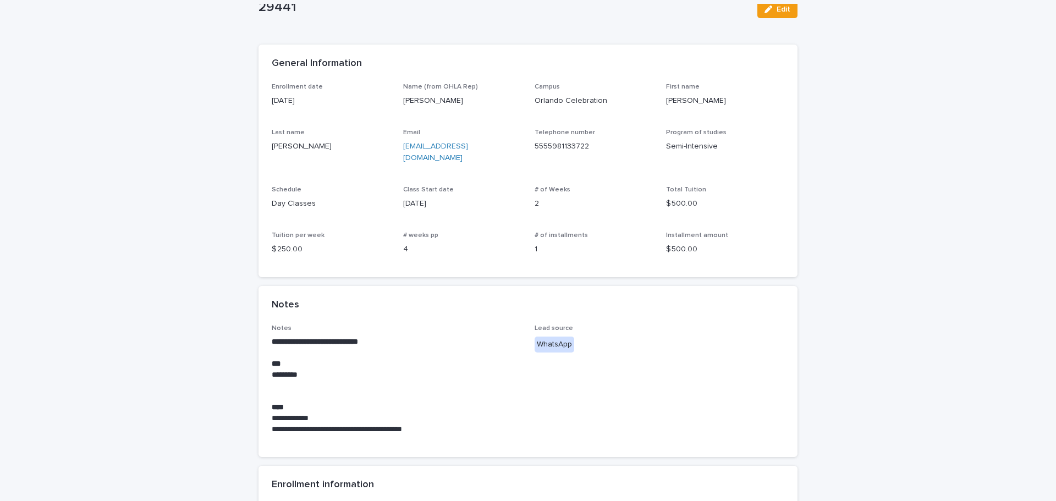
scroll to position [0, 0]
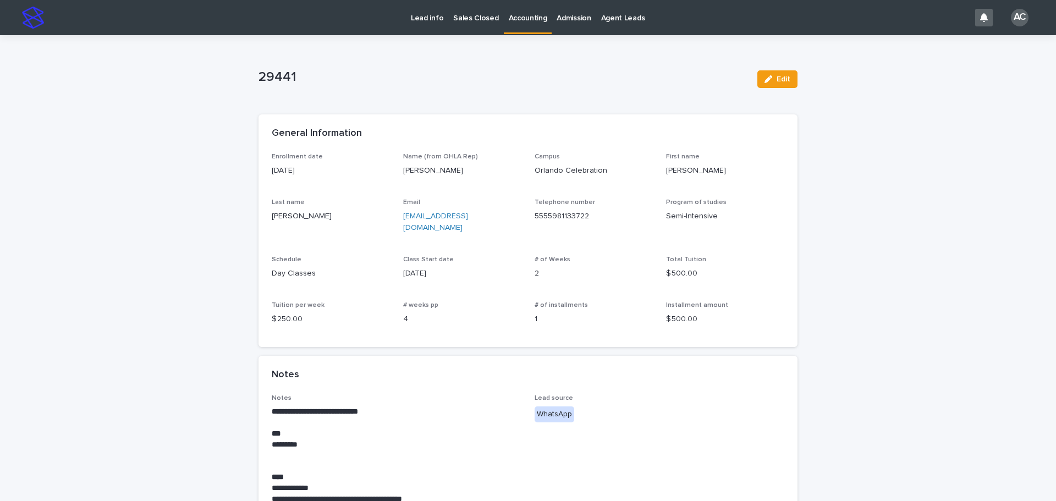
click at [519, 20] on p "Accounting" at bounding box center [528, 11] width 38 height 23
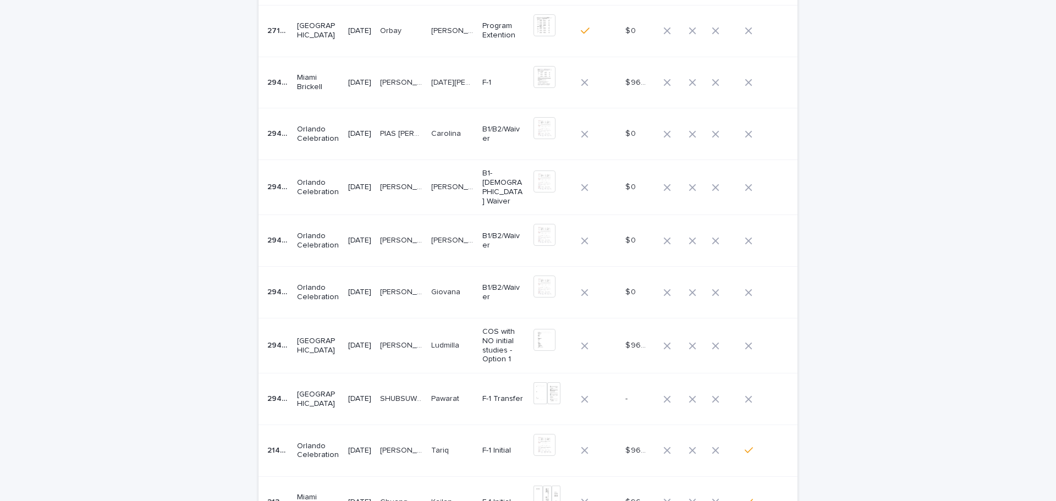
scroll to position [55, 0]
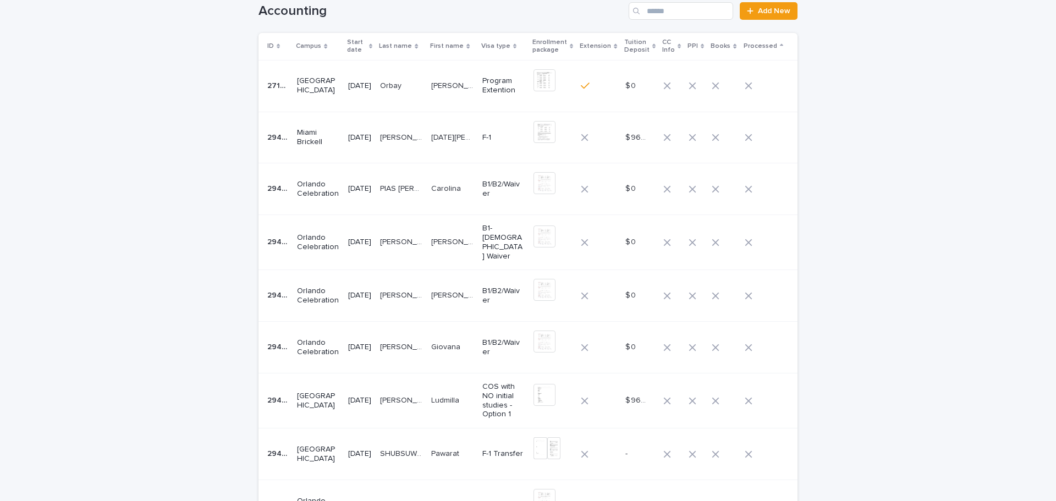
click at [357, 343] on p "[DATE]" at bounding box center [359, 347] width 23 height 9
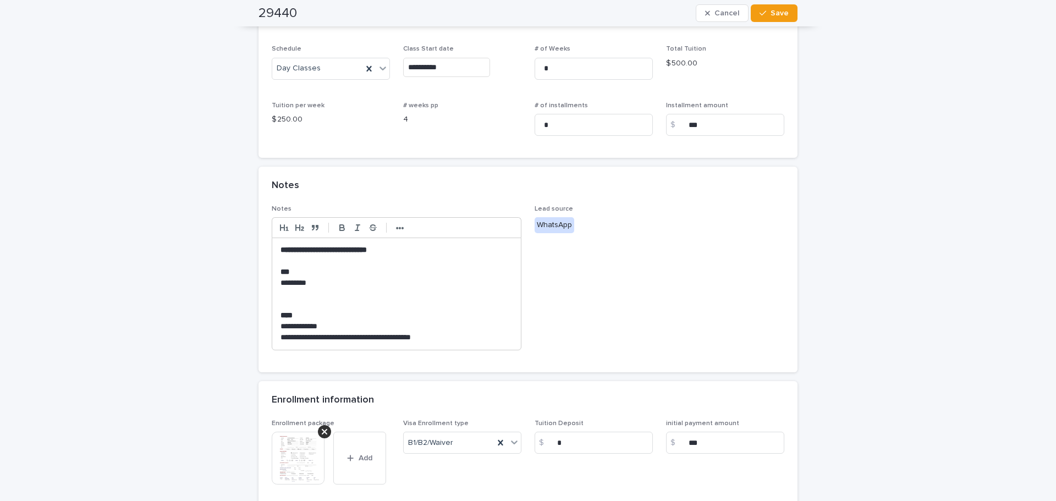
scroll to position [372, 0]
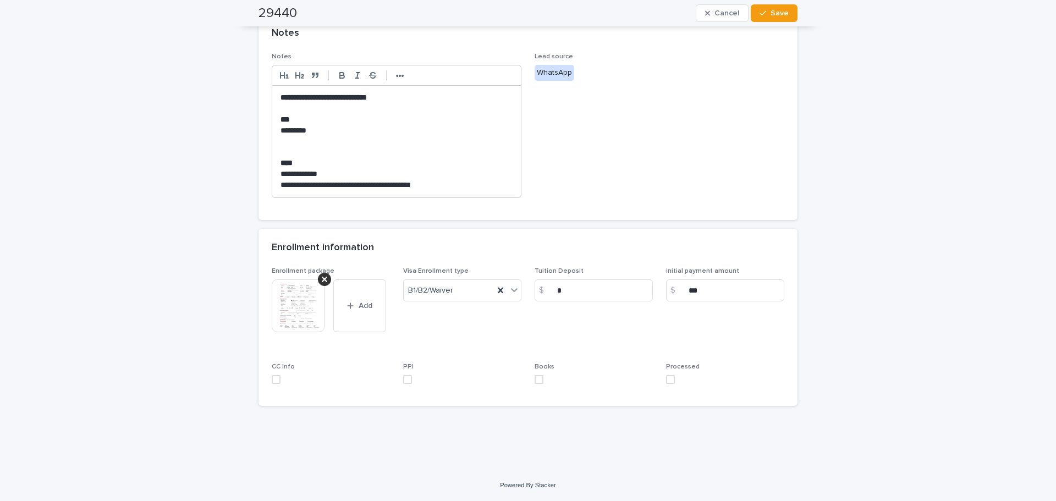
click at [289, 328] on img at bounding box center [298, 305] width 53 height 53
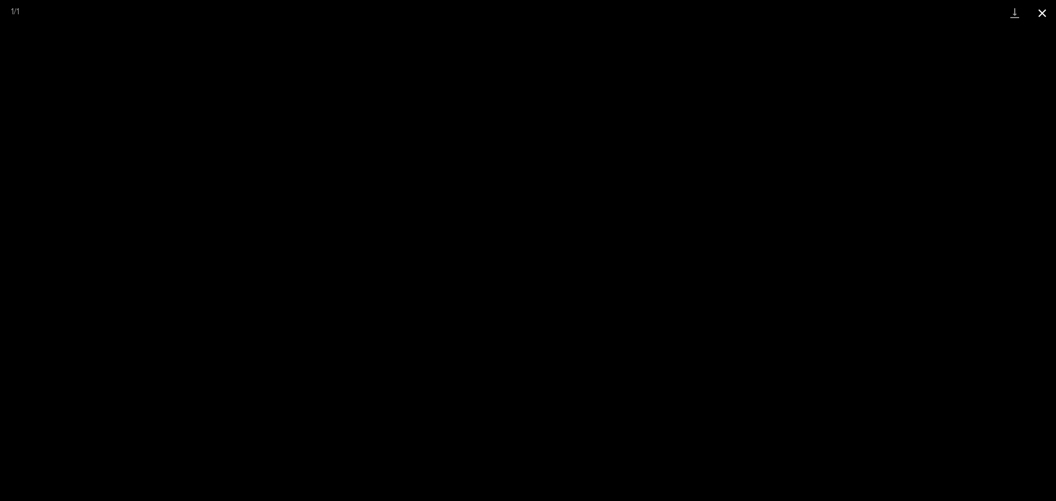
click at [1048, 9] on button "Close gallery" at bounding box center [1041, 13] width 27 height 26
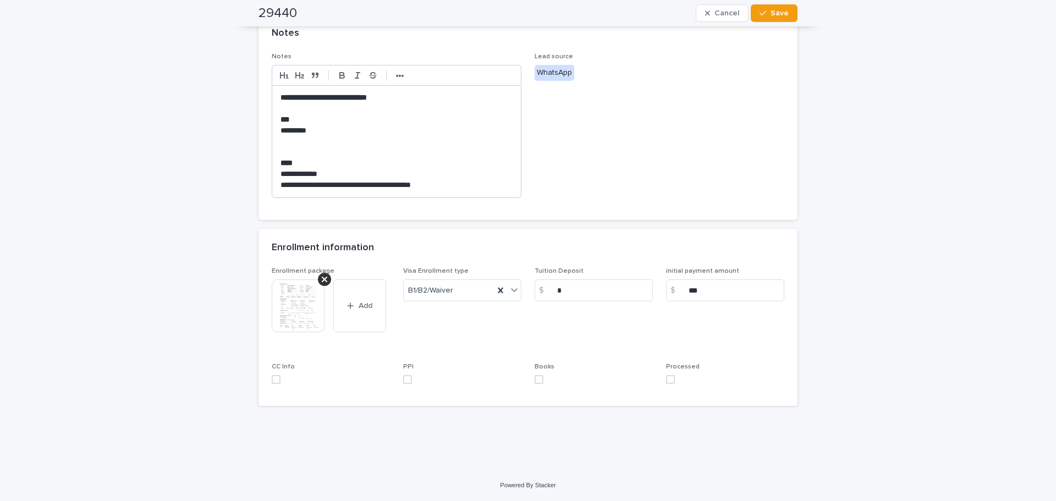
click at [666, 382] on span at bounding box center [670, 379] width 9 height 9
click at [762, 12] on icon "button" at bounding box center [763, 13] width 7 height 5
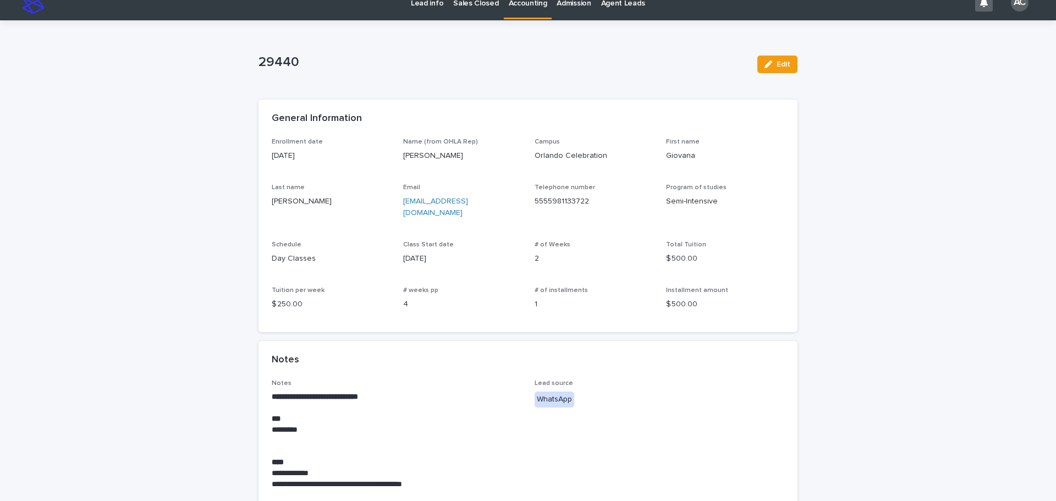
scroll to position [0, 0]
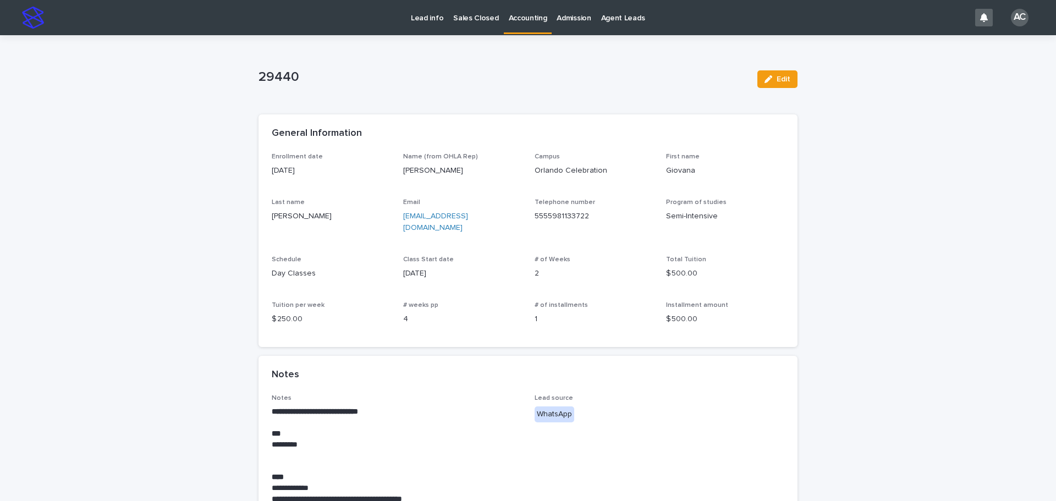
click at [505, 29] on link "Accounting" at bounding box center [528, 16] width 48 height 32
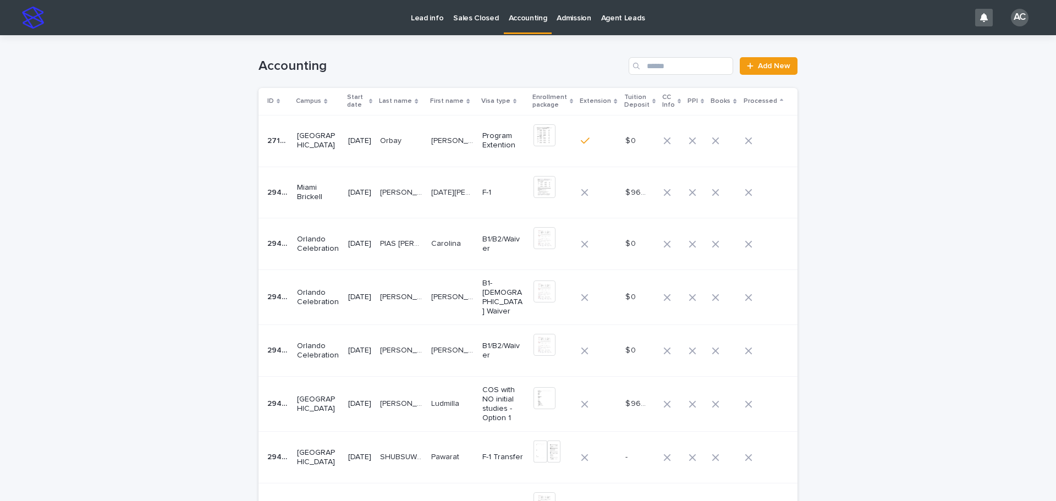
scroll to position [55, 0]
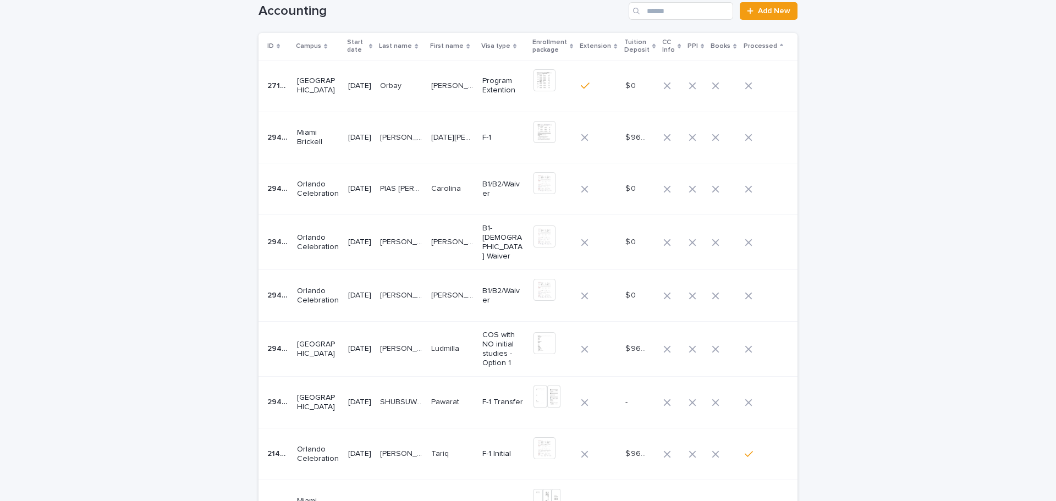
click at [416, 298] on div "[PERSON_NAME] [PERSON_NAME]" at bounding box center [401, 296] width 42 height 18
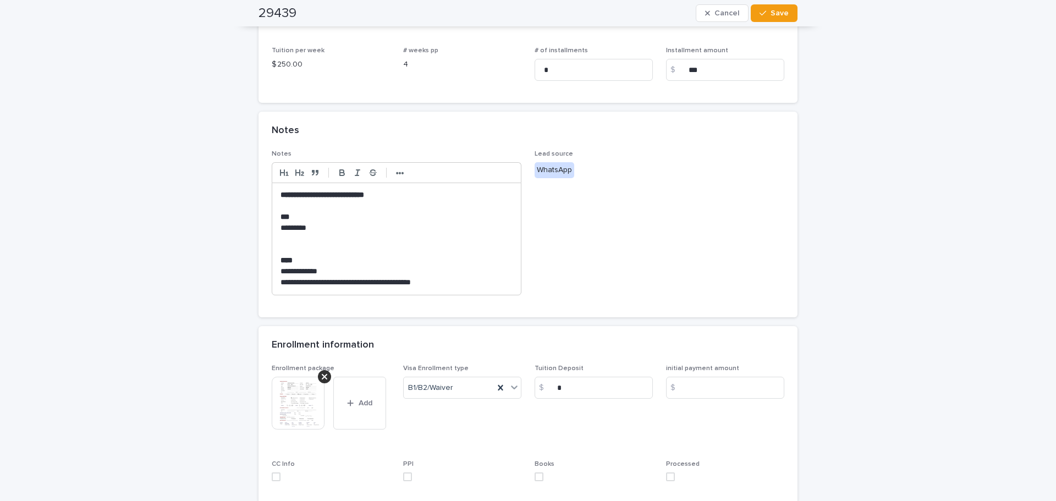
scroll to position [372, 0]
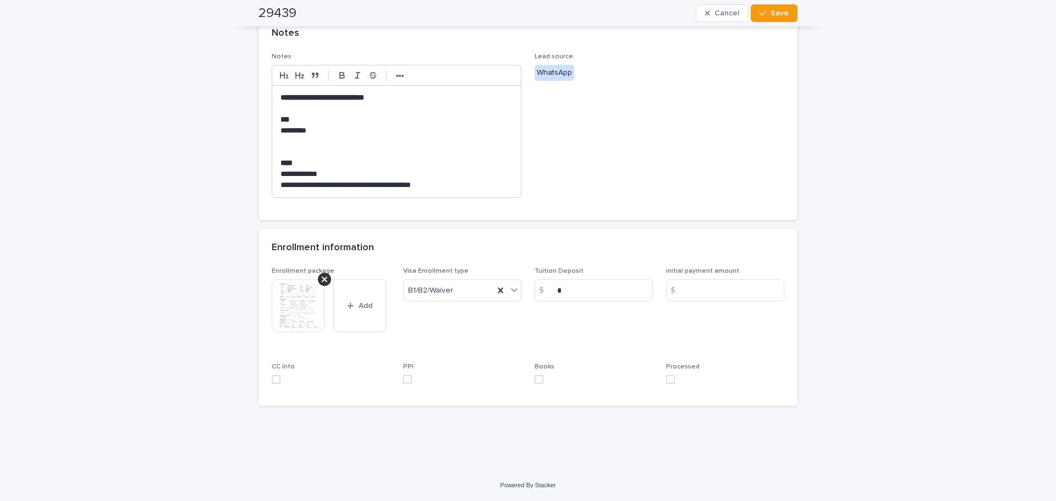
click at [292, 321] on img at bounding box center [298, 305] width 53 height 53
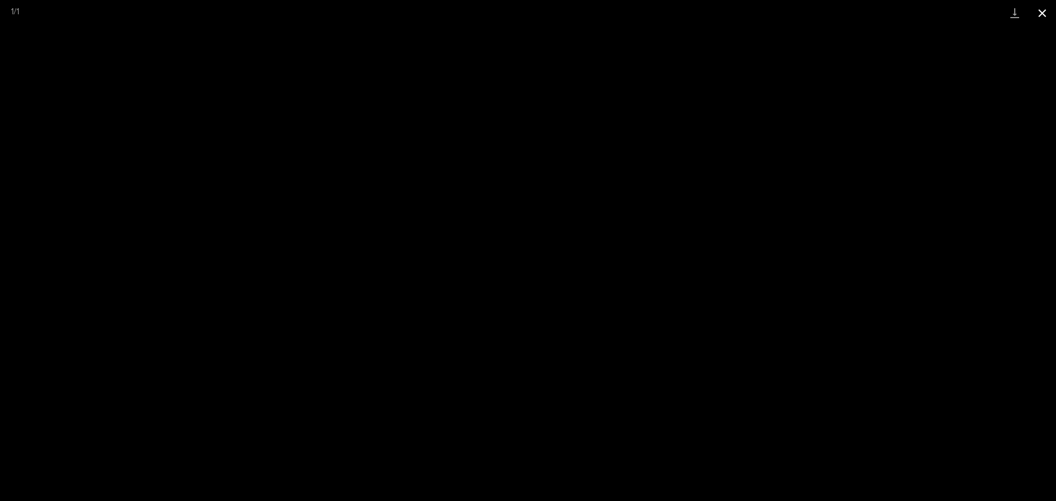
click at [1046, 15] on button "Close gallery" at bounding box center [1041, 13] width 27 height 26
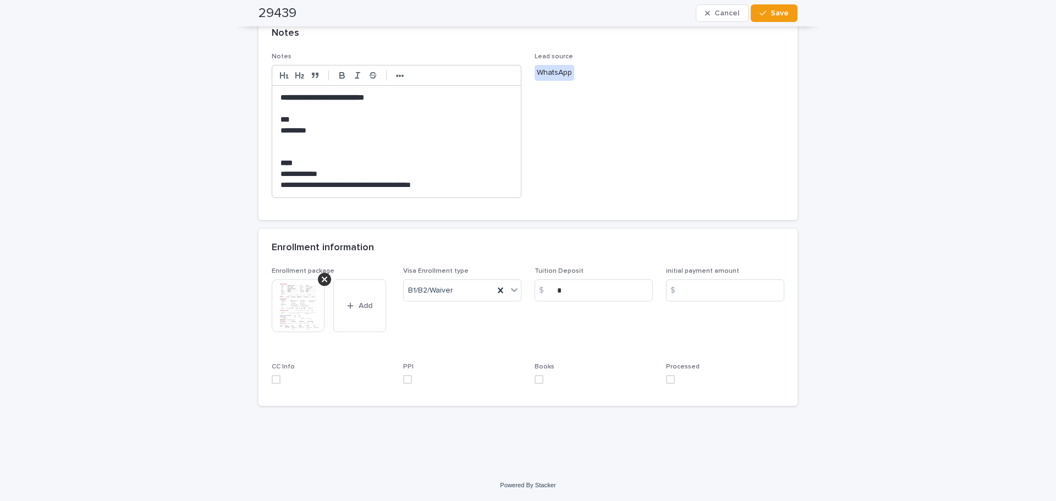
click at [670, 377] on span at bounding box center [670, 379] width 9 height 9
click at [766, 13] on div "button" at bounding box center [765, 13] width 11 height 8
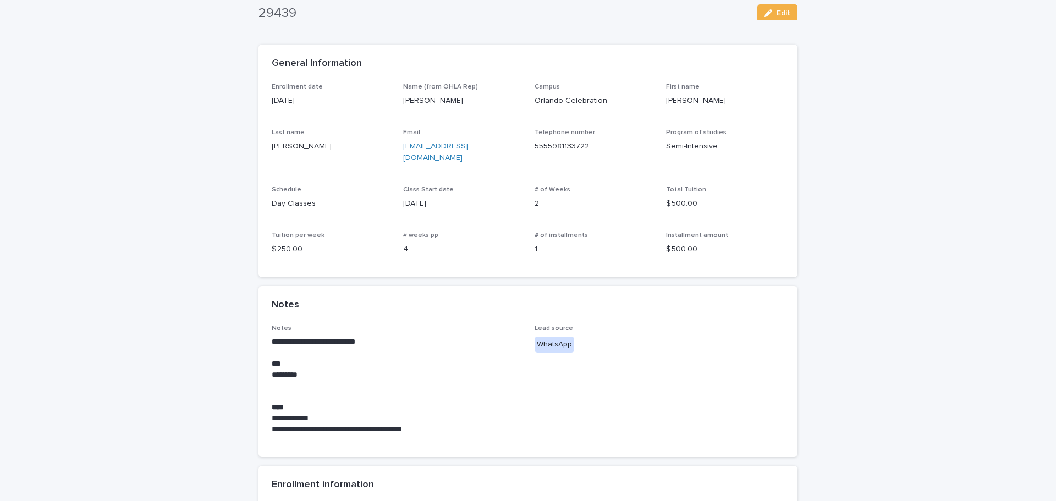
scroll to position [0, 0]
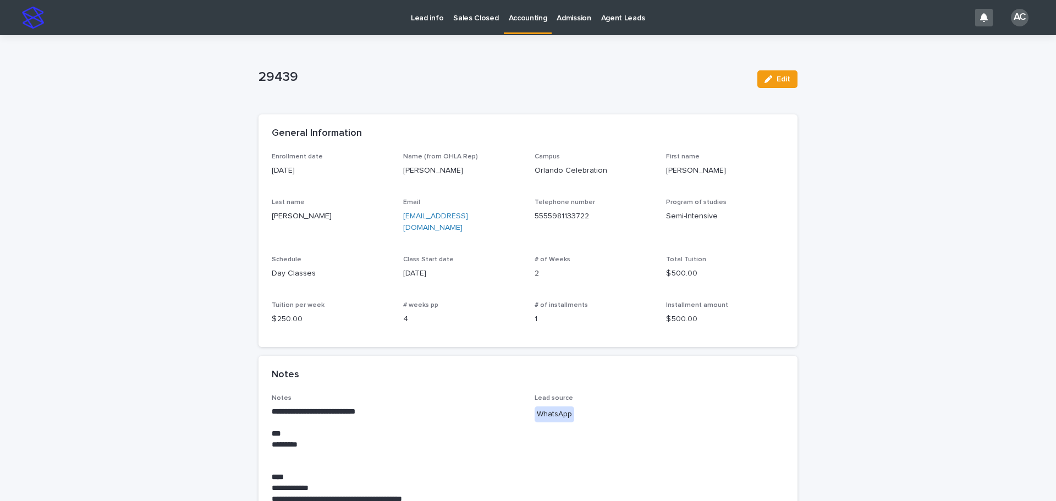
click at [522, 13] on p "Accounting" at bounding box center [528, 11] width 38 height 23
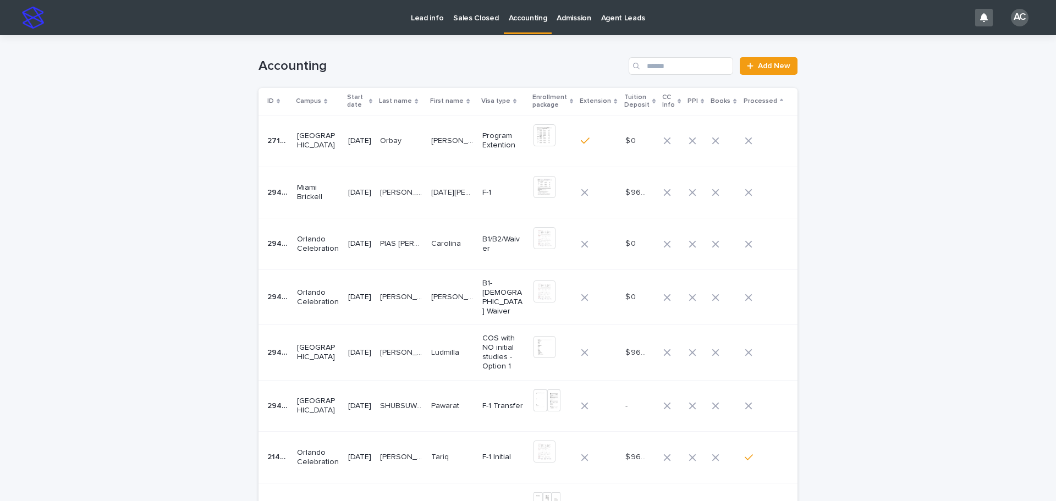
click at [394, 236] on div "PIAS ZUCHETTO DA [PERSON_NAME] [PERSON_NAME] [PERSON_NAME]" at bounding box center [401, 244] width 42 height 18
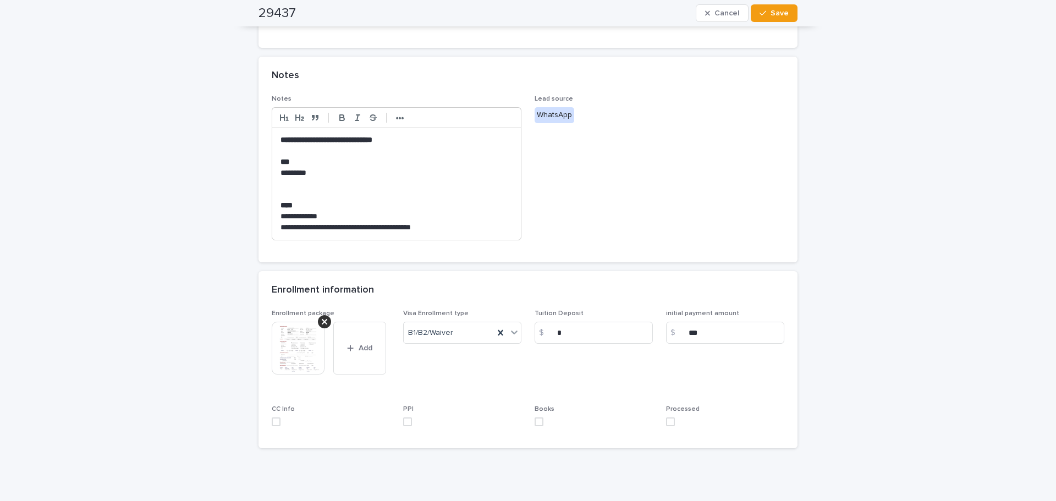
scroll to position [372, 0]
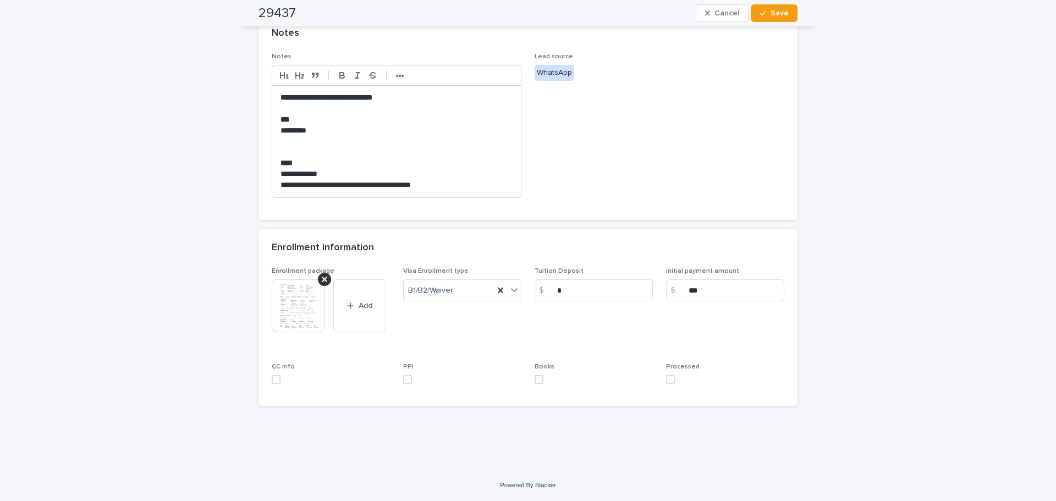
click at [295, 306] on img at bounding box center [298, 305] width 53 height 53
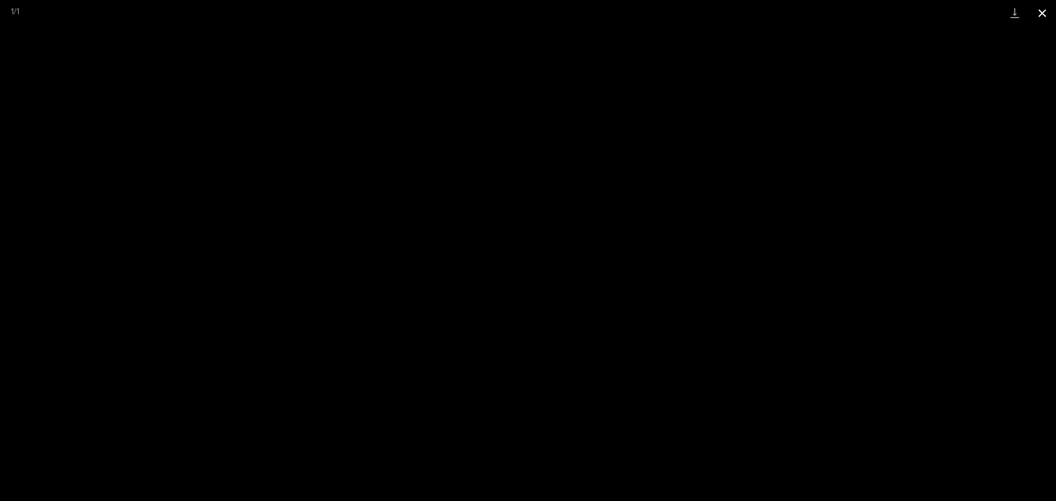
click at [1047, 13] on button "Close gallery" at bounding box center [1041, 13] width 27 height 26
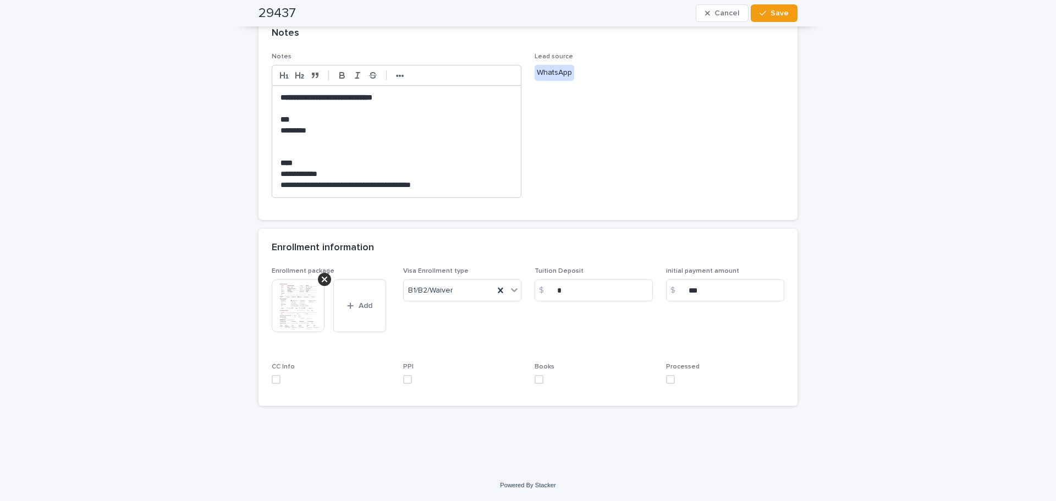
click at [666, 378] on span at bounding box center [670, 379] width 9 height 9
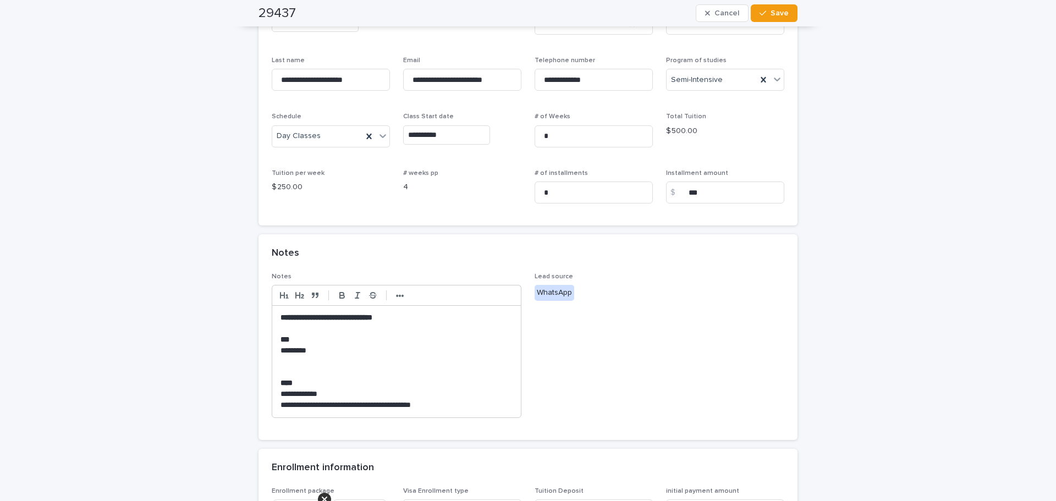
scroll to position [0, 0]
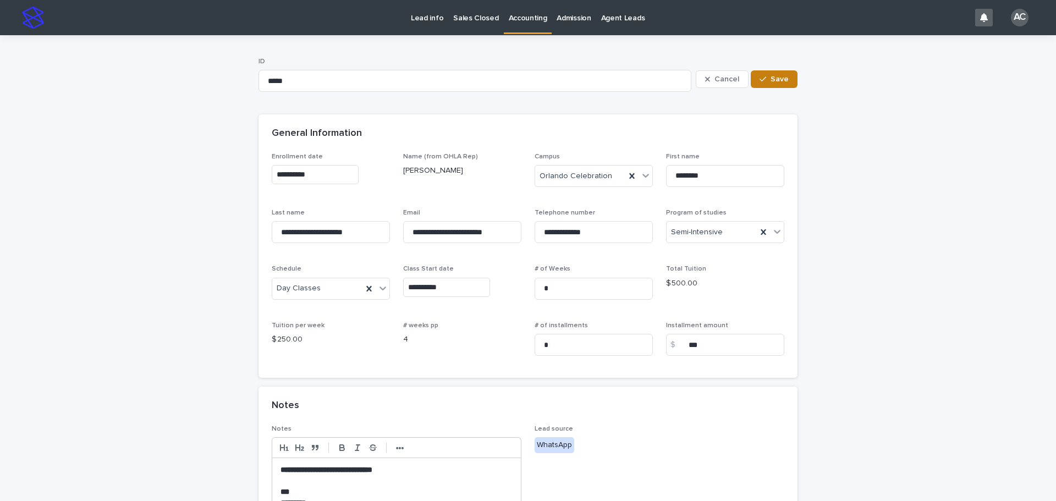
click at [764, 86] on button "Save" at bounding box center [774, 79] width 47 height 18
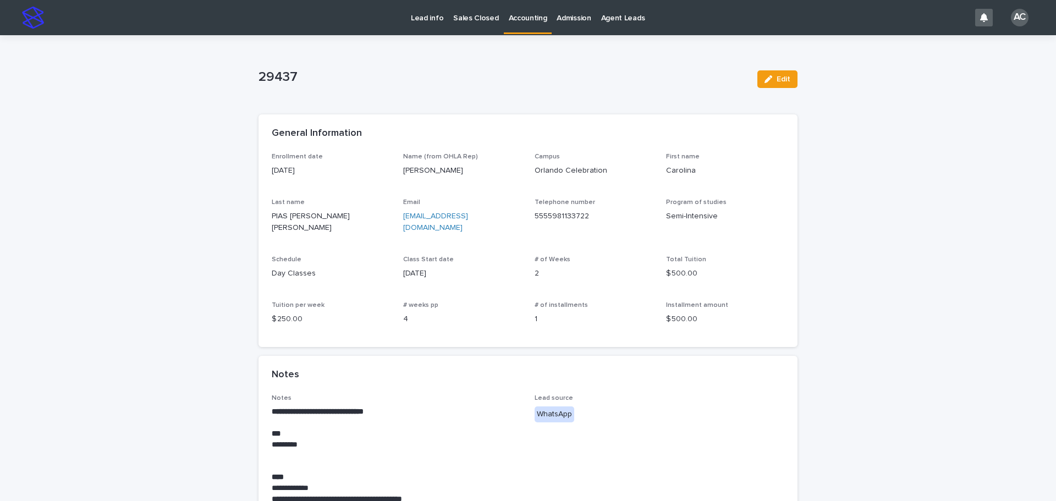
click at [521, 10] on p "Accounting" at bounding box center [528, 11] width 38 height 23
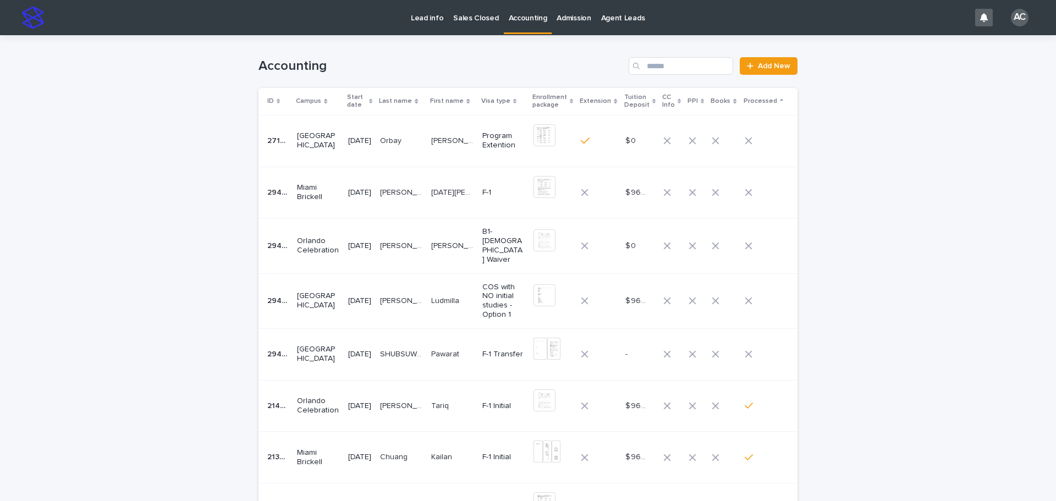
click at [362, 244] on p "[DATE]" at bounding box center [359, 245] width 23 height 9
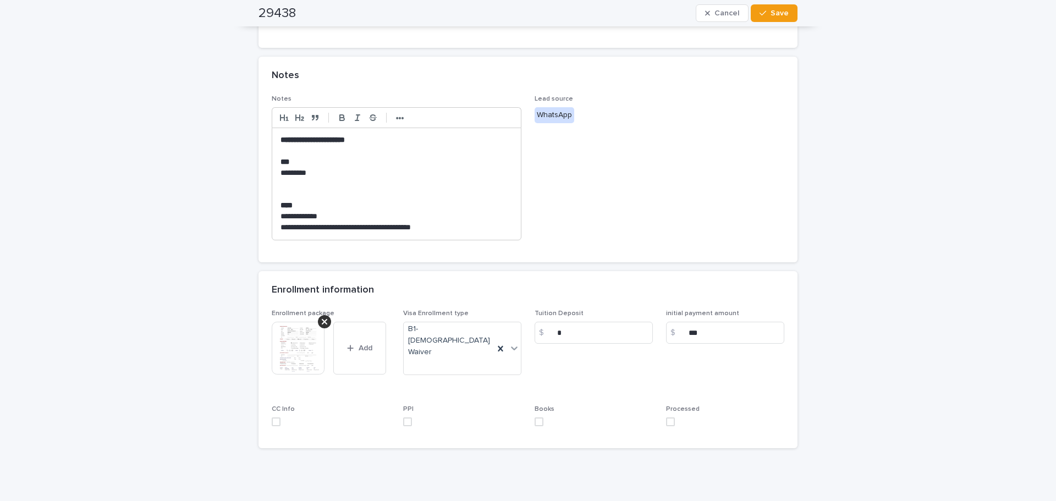
scroll to position [372, 0]
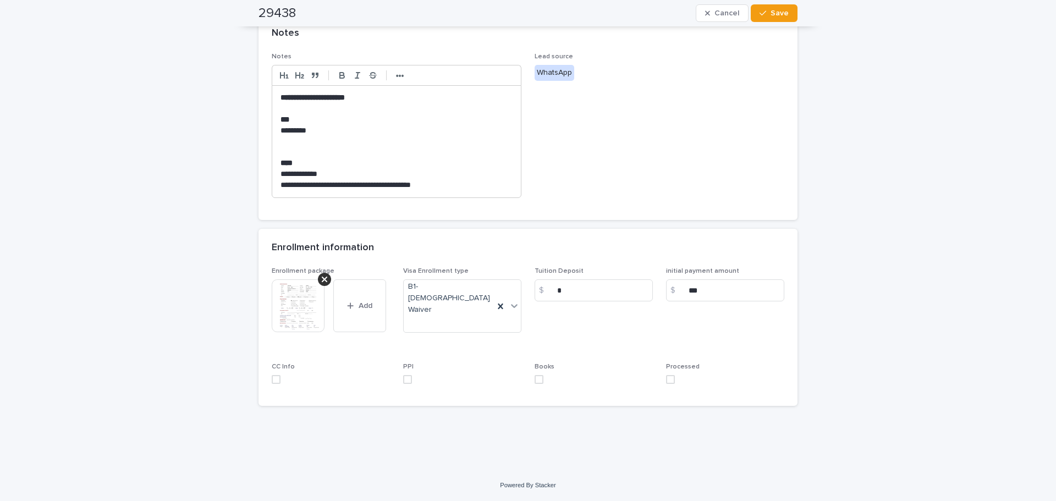
click at [305, 310] on img at bounding box center [298, 305] width 53 height 53
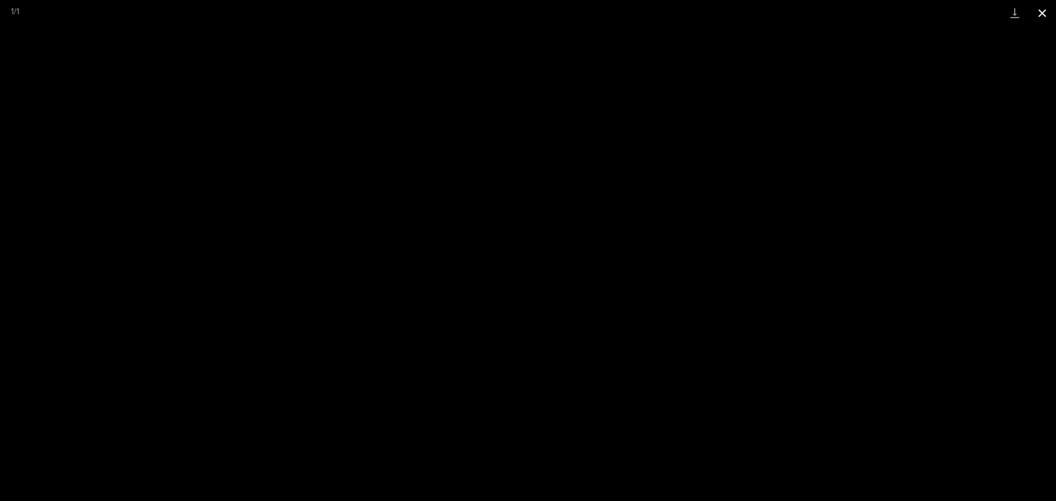
drag, startPoint x: 1047, startPoint y: 13, endPoint x: 1036, endPoint y: 25, distance: 16.4
click at [1047, 13] on button "Close gallery" at bounding box center [1041, 13] width 27 height 26
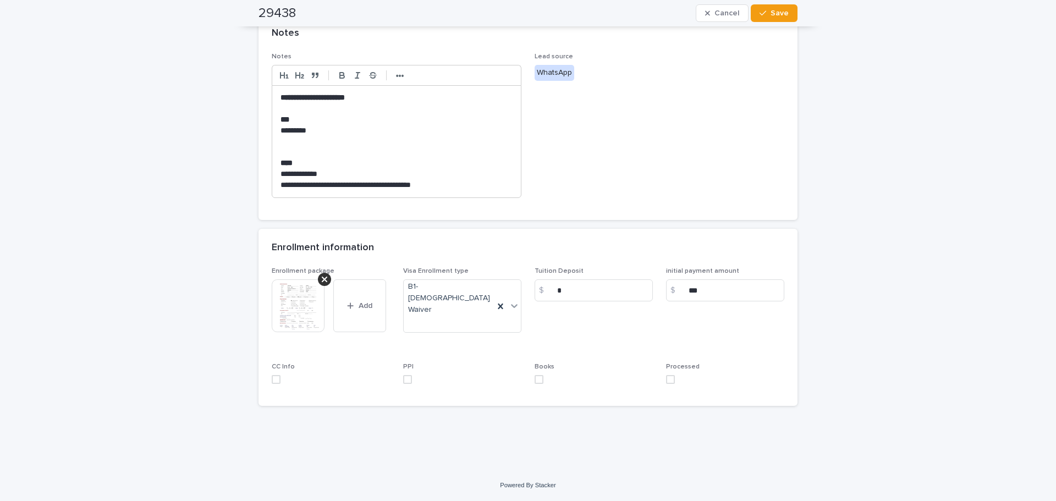
click at [660, 388] on div "Enrollment package This file cannot be opened Download File Add Visa Enrollment…" at bounding box center [528, 330] width 513 height 126
click at [670, 381] on span at bounding box center [670, 379] width 9 height 9
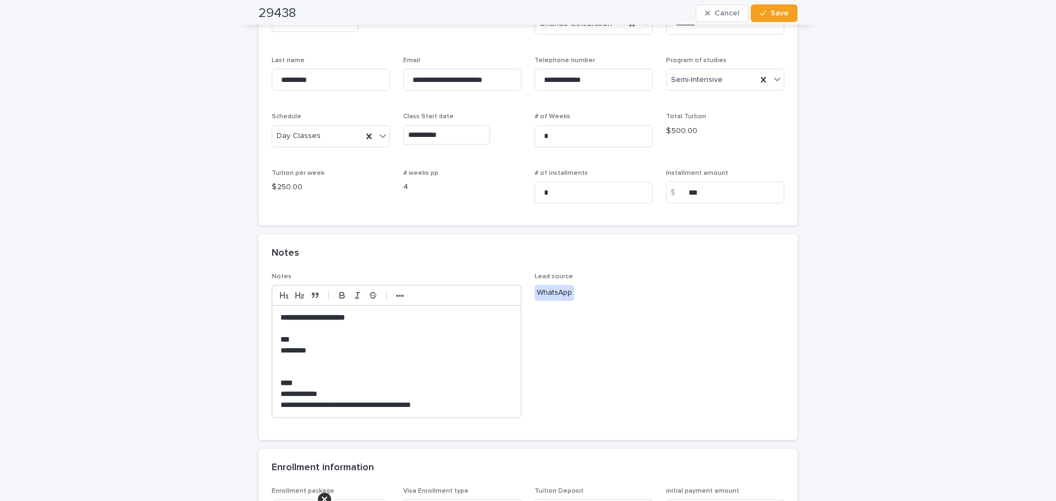
scroll to position [0, 0]
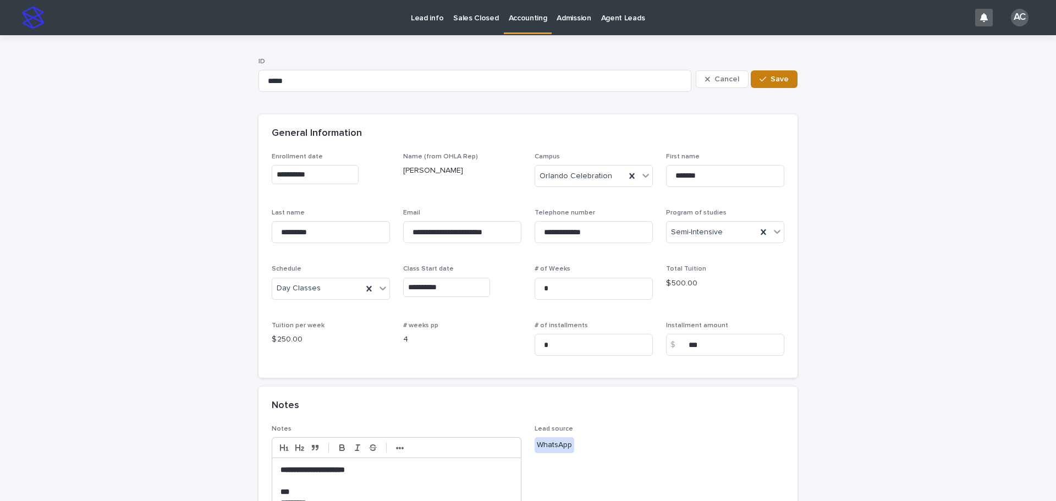
click at [784, 79] on span "Save" at bounding box center [780, 79] width 18 height 8
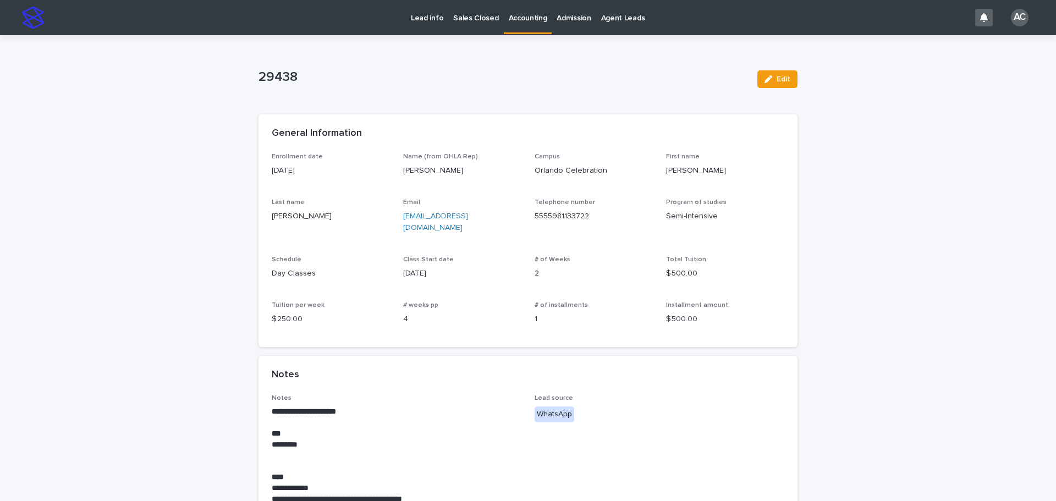
click at [524, 12] on p "Accounting" at bounding box center [528, 11] width 38 height 23
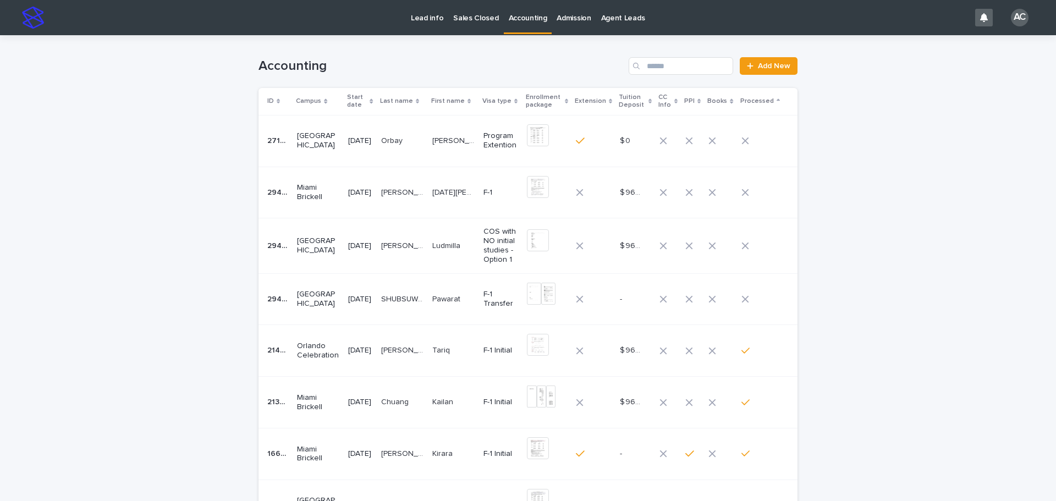
click at [989, 184] on div "Loading... Saving… Loading... Saving… Accounting Add New ID Campus Start date L…" at bounding box center [528, 381] width 1056 height 693
click at [659, 73] on input "Search" at bounding box center [681, 66] width 104 height 18
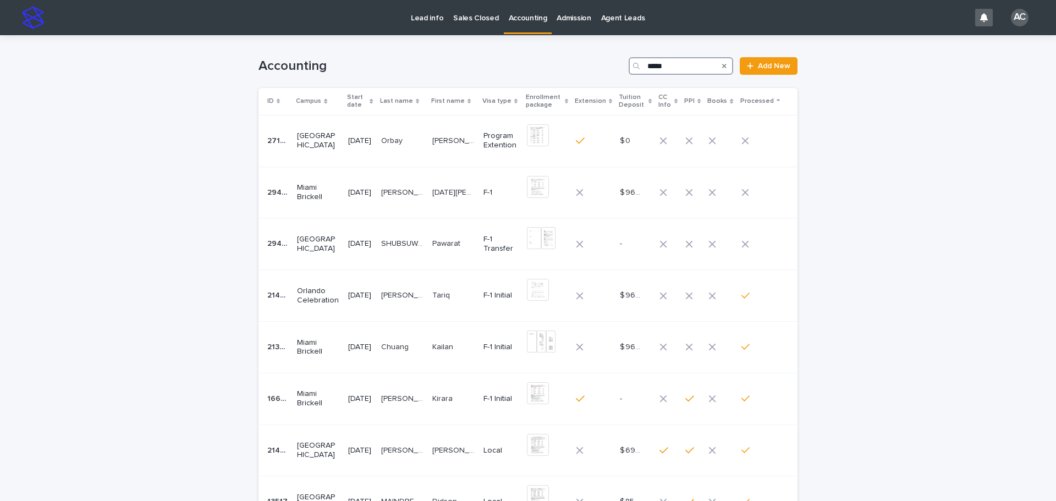
type input "*****"
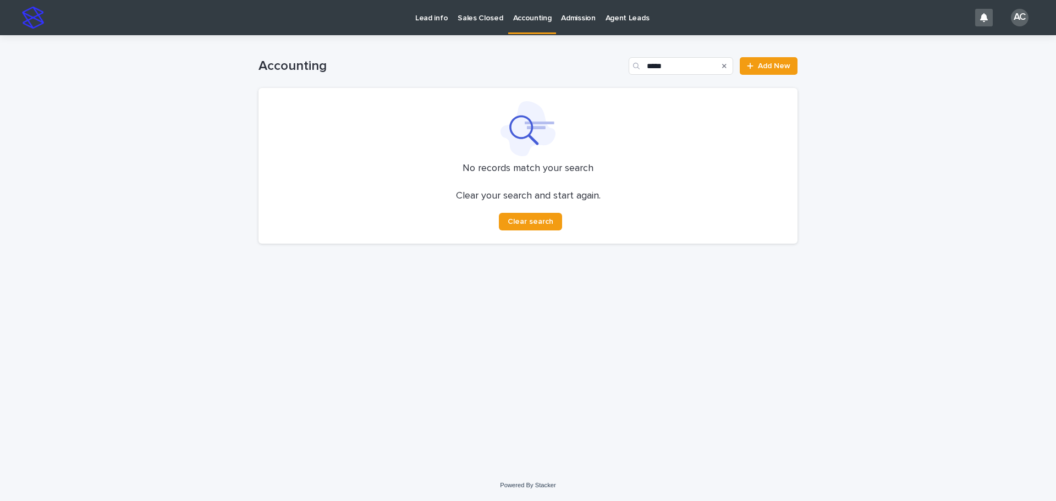
click at [729, 65] on div "Search" at bounding box center [725, 66] width 18 height 18
click at [723, 65] on icon "Search" at bounding box center [724, 66] width 4 height 7
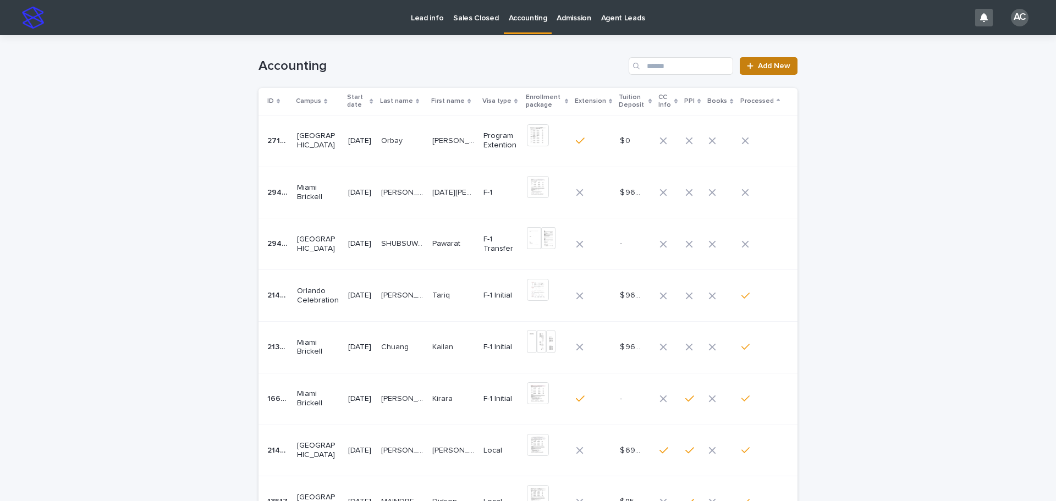
drag, startPoint x: 1013, startPoint y: 142, endPoint x: 781, endPoint y: 62, distance: 245.8
click at [1012, 142] on div "Loading... Saving… Loading... Saving… Accounting Add New ID Campus Start date L…" at bounding box center [528, 380] width 1056 height 690
click at [662, 68] on input "Search" at bounding box center [681, 66] width 104 height 18
type input "*"
click at [957, 97] on div "Loading... Saving… Loading... Saving… Accounting * Add New ID Campus Start date…" at bounding box center [528, 380] width 1056 height 690
